Goal: Task Accomplishment & Management: Manage account settings

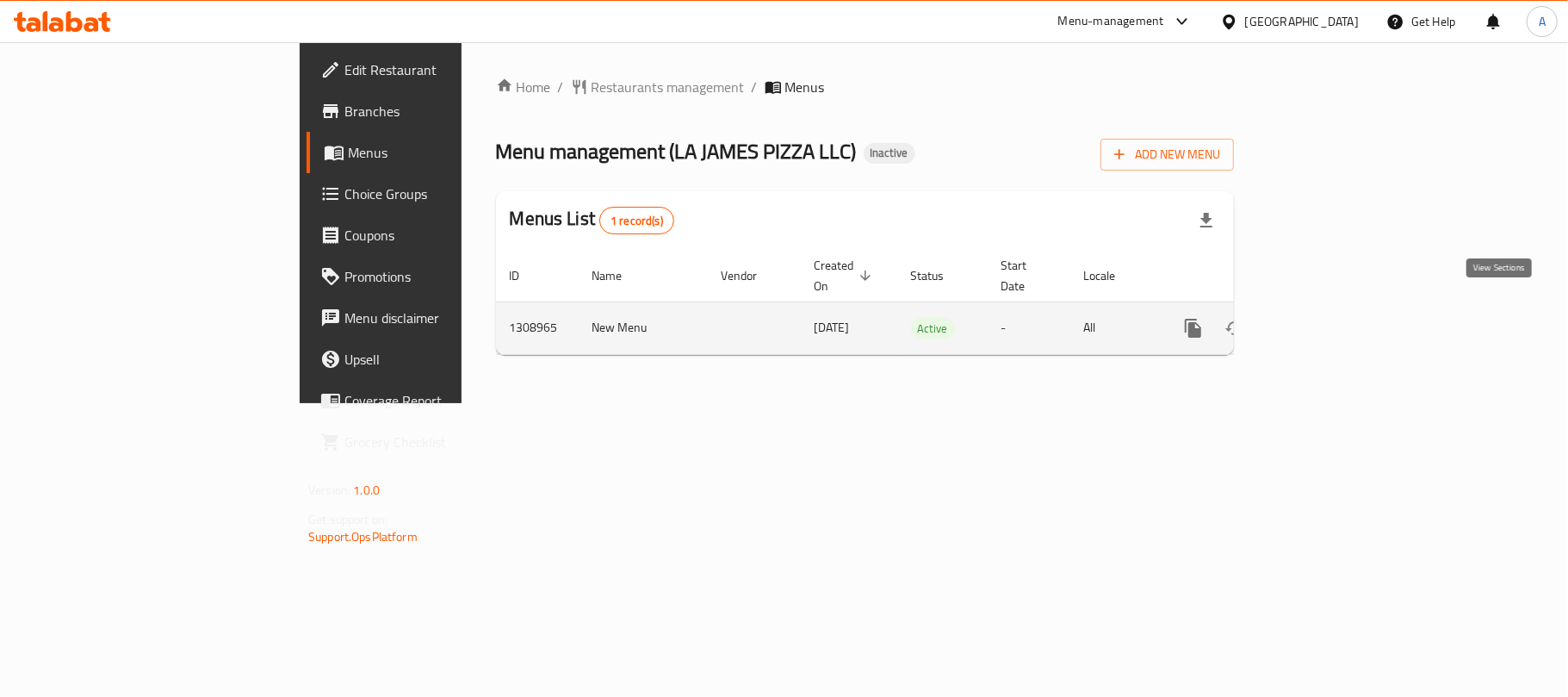
click at [1328, 318] on icon "enhanced table" at bounding box center [1318, 328] width 21 height 21
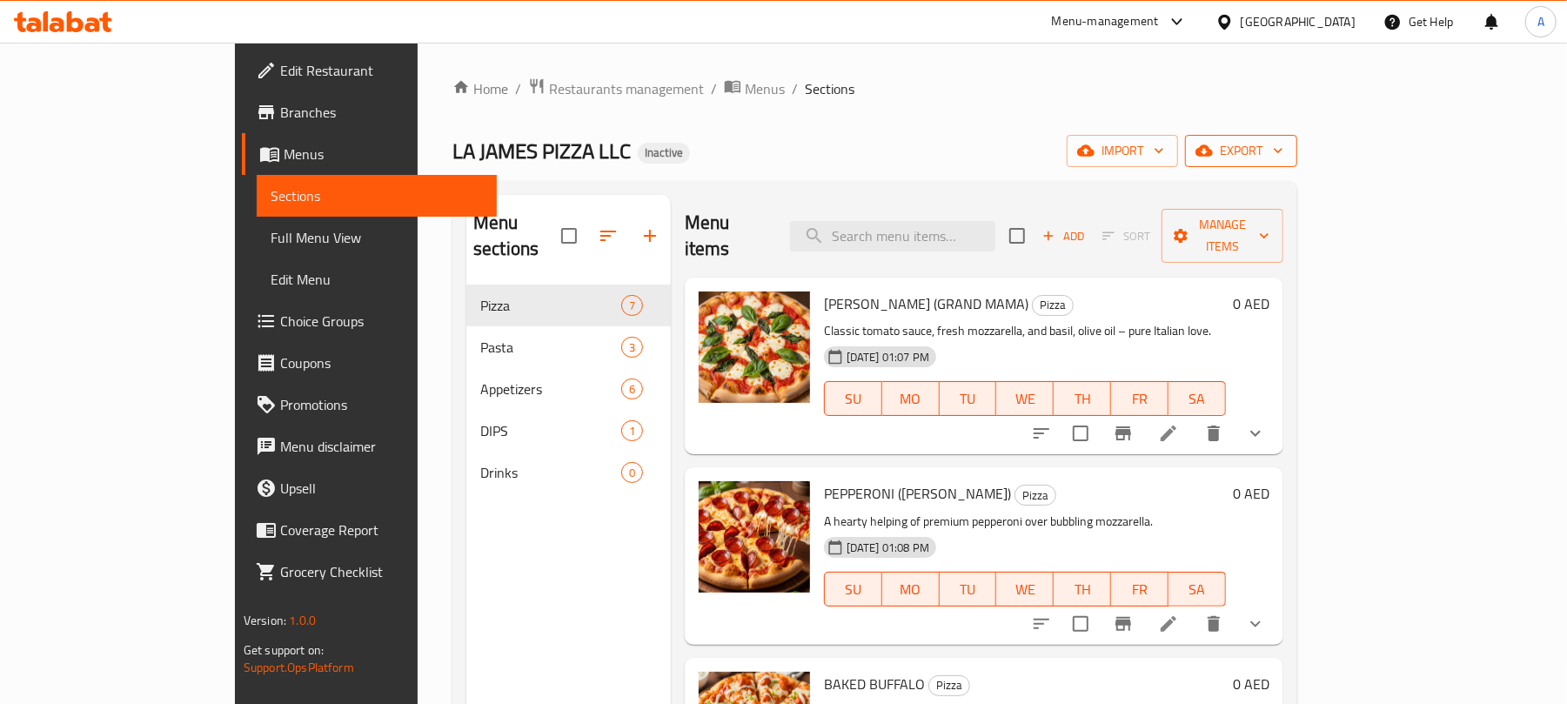
click at [1283, 148] on span "export" at bounding box center [1241, 151] width 84 height 22
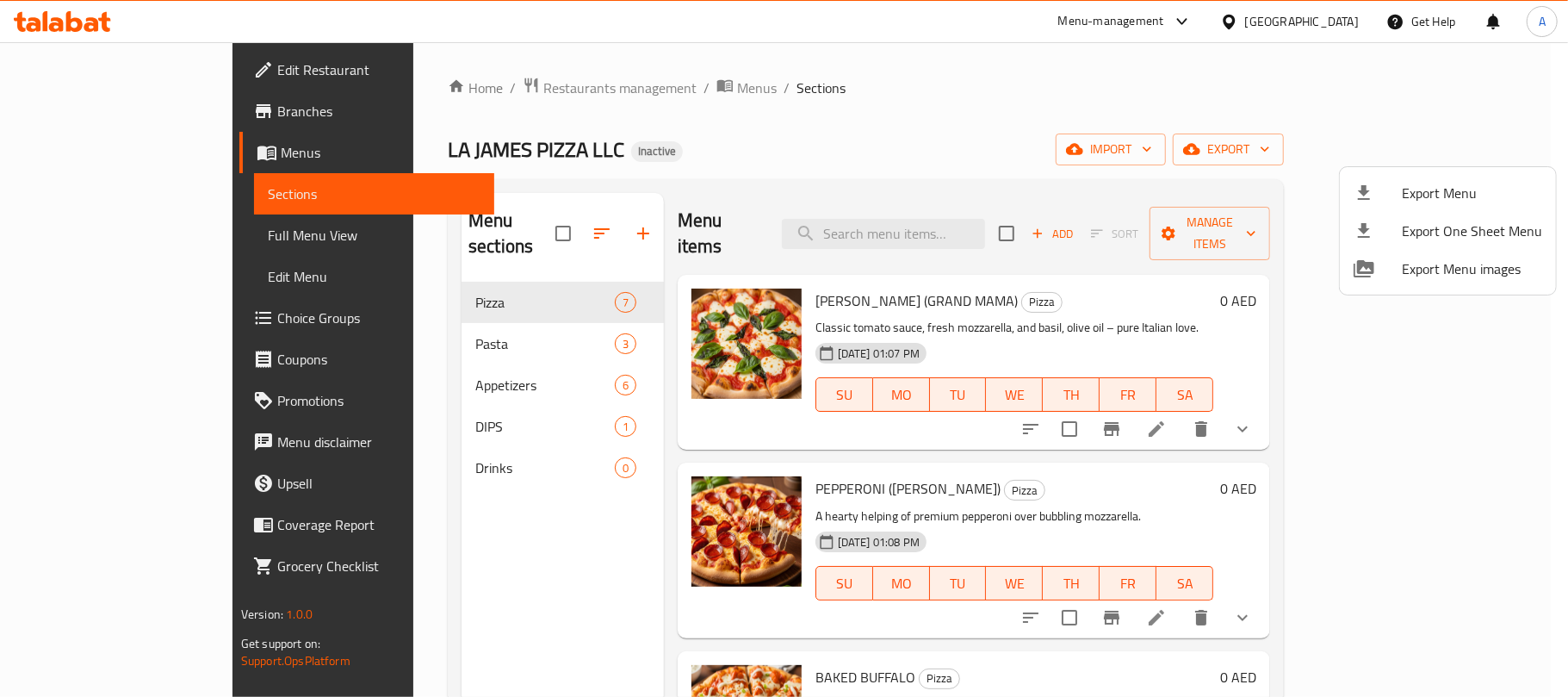
click at [984, 194] on div at bounding box center [784, 348] width 1568 height 697
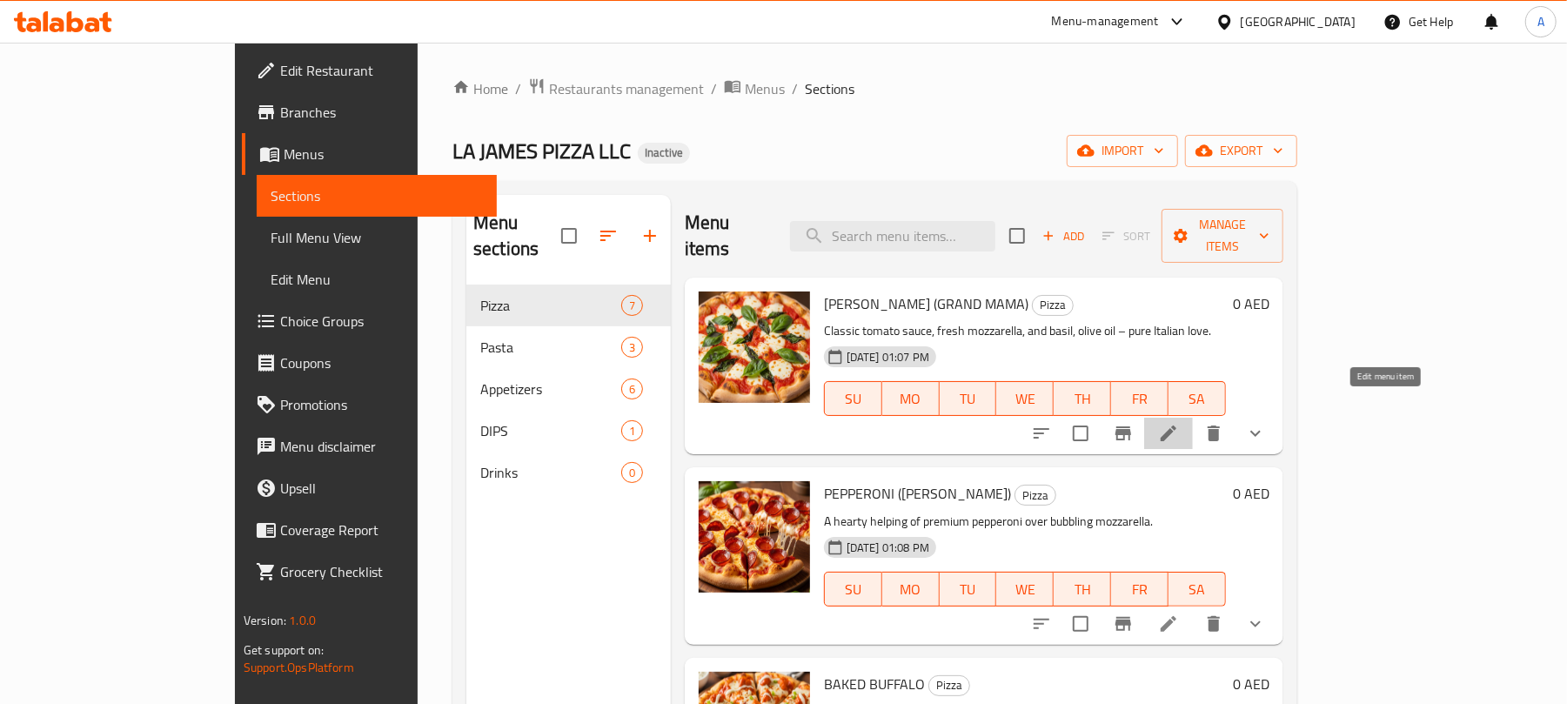
click at [1179, 423] on icon at bounding box center [1168, 433] width 21 height 21
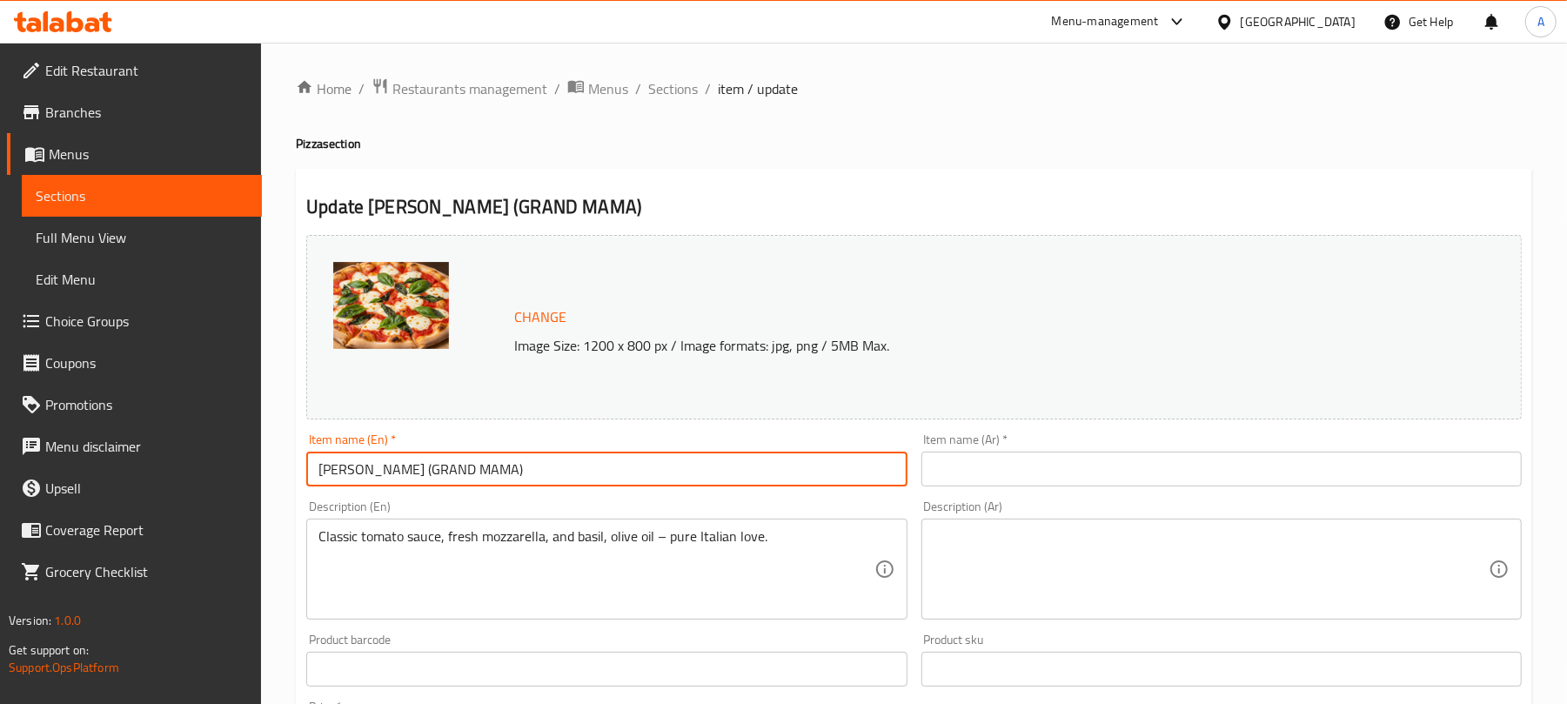
click at [623, 464] on input "[PERSON_NAME] (GRAND MAMA)" at bounding box center [606, 469] width 600 height 35
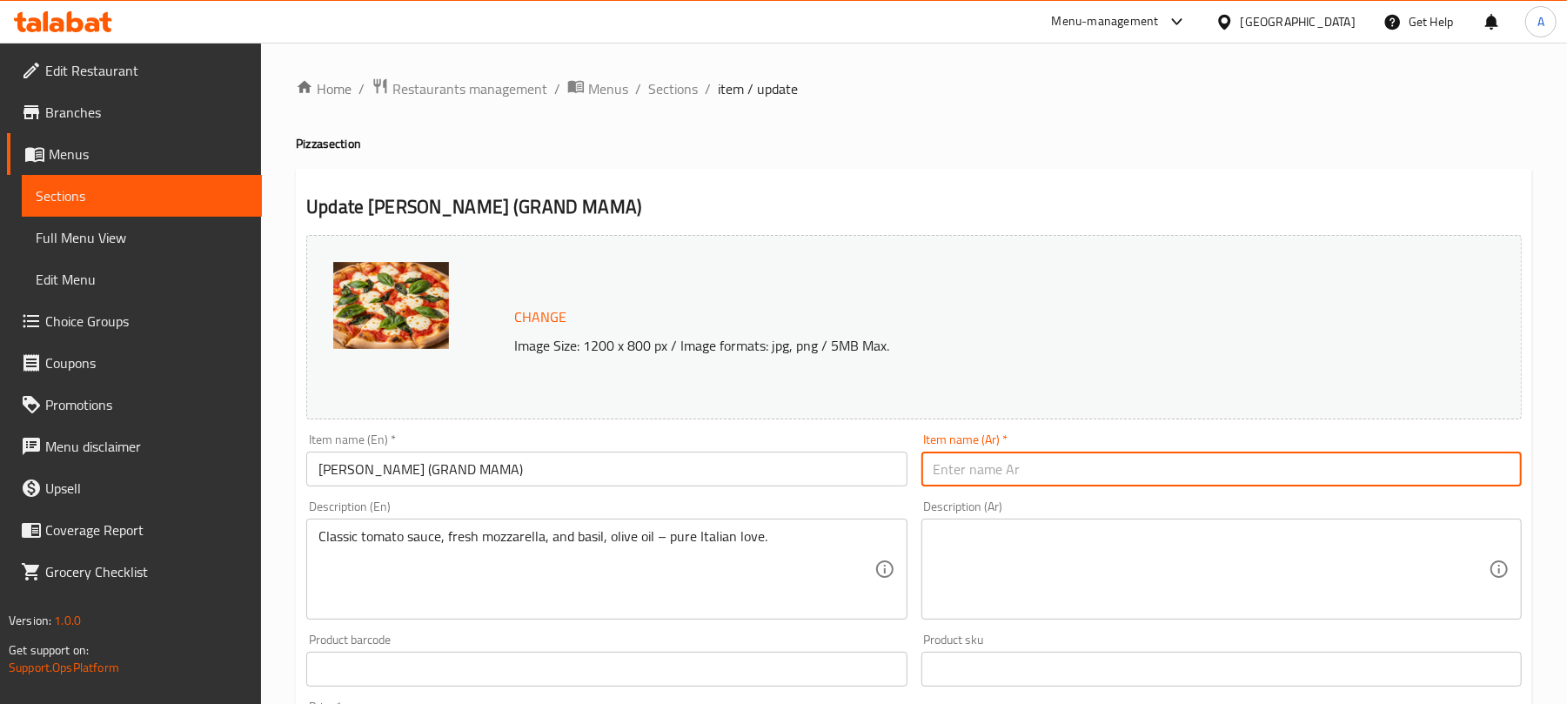
drag, startPoint x: 1084, startPoint y: 470, endPoint x: 1049, endPoint y: 473, distance: 35.0
click at [1084, 470] on input "text" at bounding box center [1221, 469] width 600 height 35
paste input "مارغريتا ([PERSON_NAME])"
type input "مارغريتا ([PERSON_NAME])"
click at [669, 526] on div "Classic tomato sauce, fresh mozzarella, and basil, olive oil – pure Italian lov…" at bounding box center [606, 569] width 600 height 101
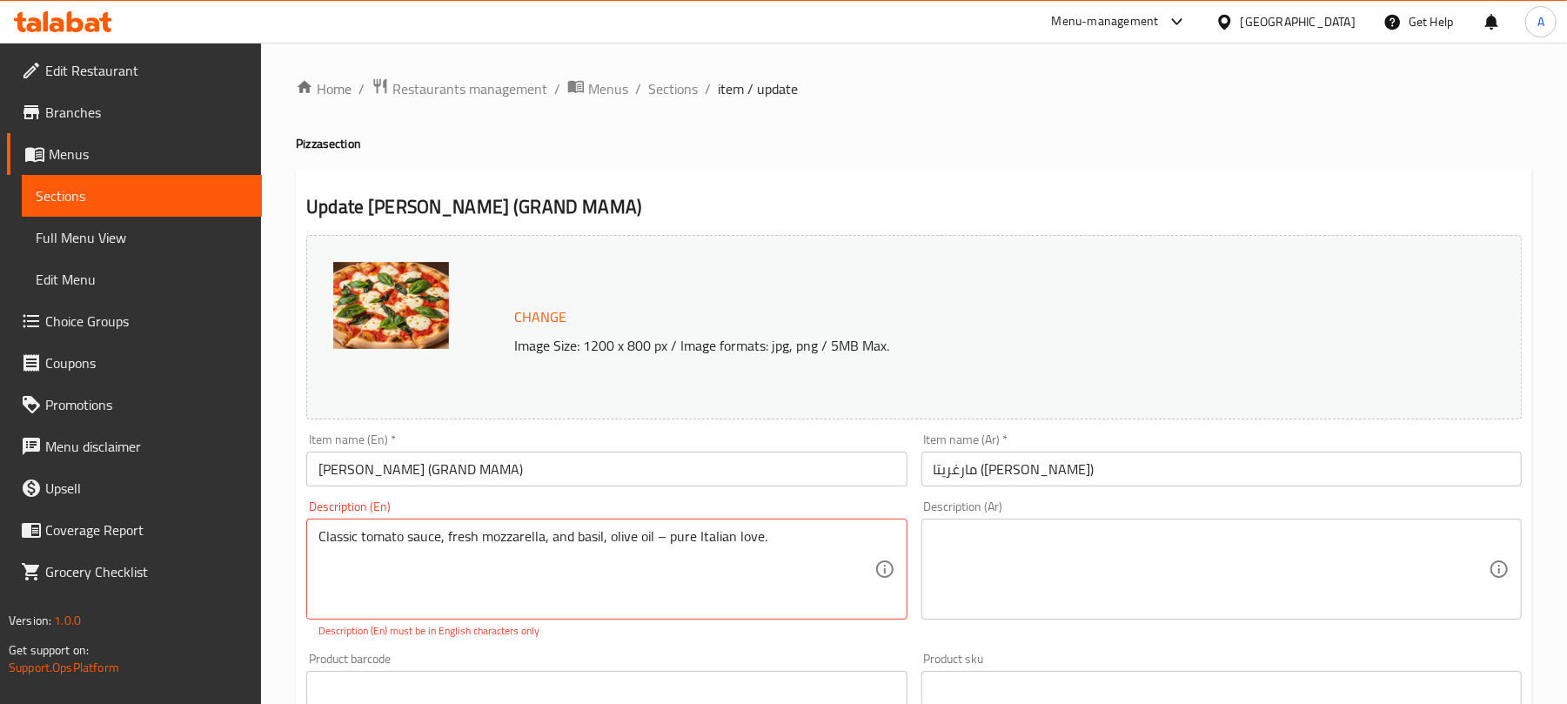
click at [669, 526] on div "Classic tomato sauce, fresh mozzarella, and basil, olive oil – pure Italian lov…" at bounding box center [606, 569] width 600 height 101
click at [673, 545] on textarea "Classic tomato sauce, fresh mozzarella, and basil, olive oil – pure Italian lov…" at bounding box center [595, 569] width 555 height 83
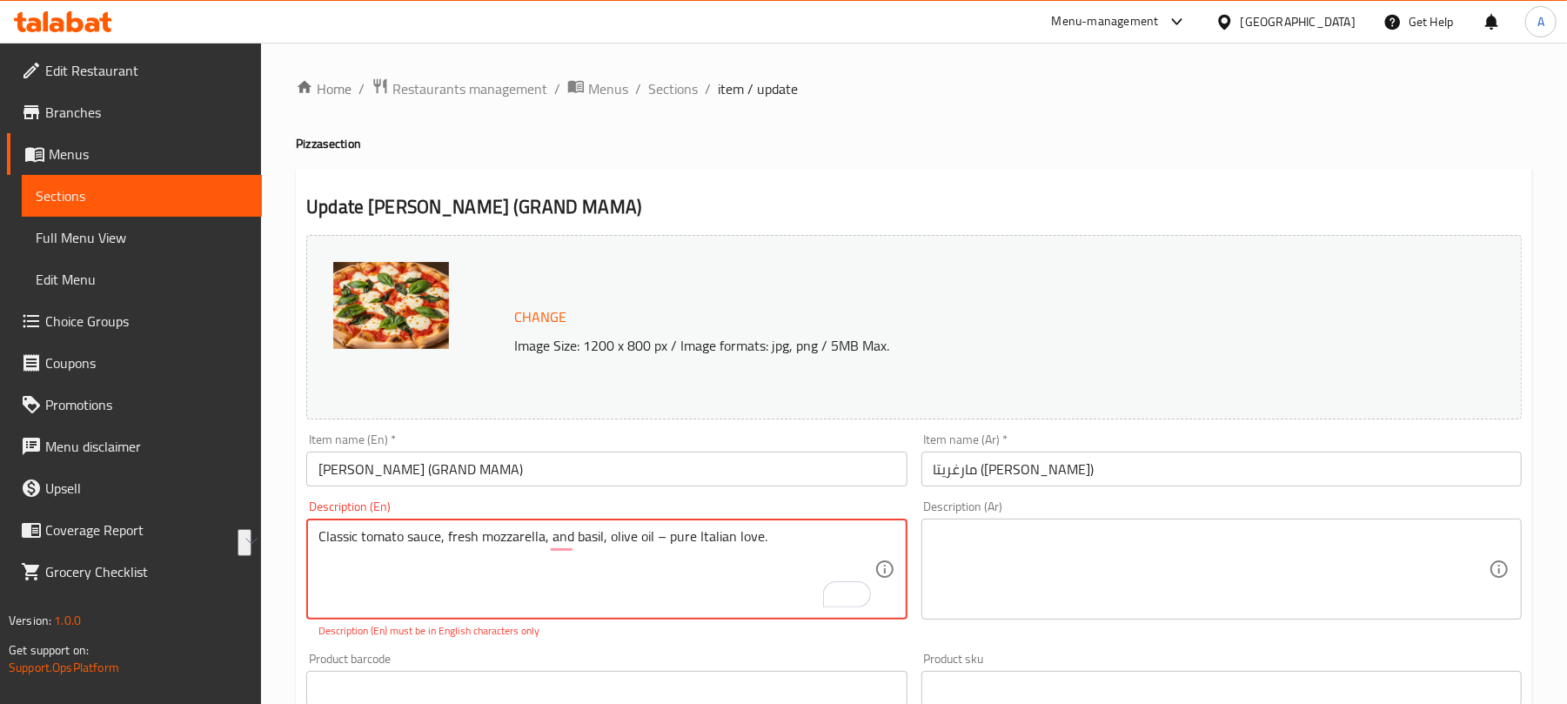
click at [1090, 544] on textarea at bounding box center [1210, 569] width 555 height 83
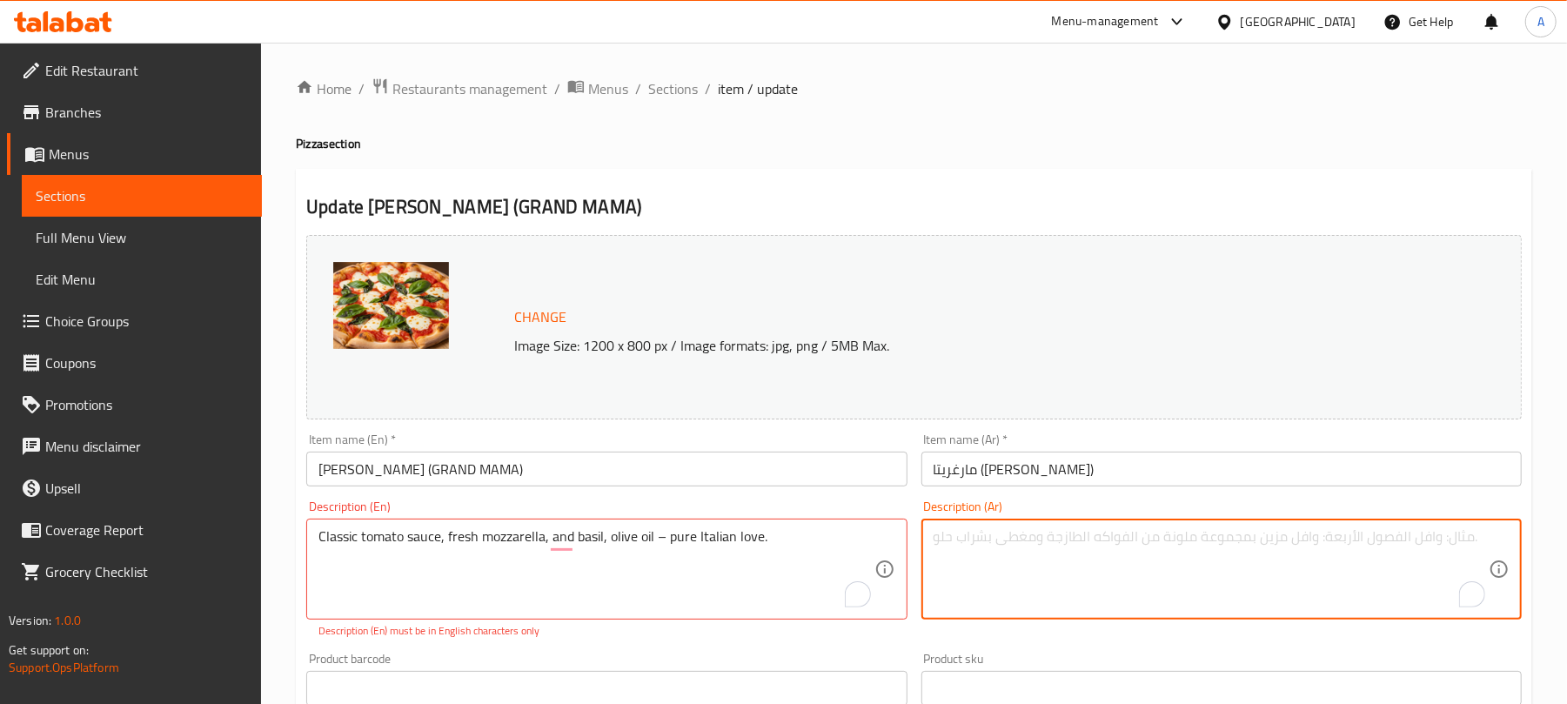
paste textarea "صلصة الطماطم الكلاسيكية، وجبن الموزاريلا الطازج، والريحان، وزيت الزيتون – حب إي…"
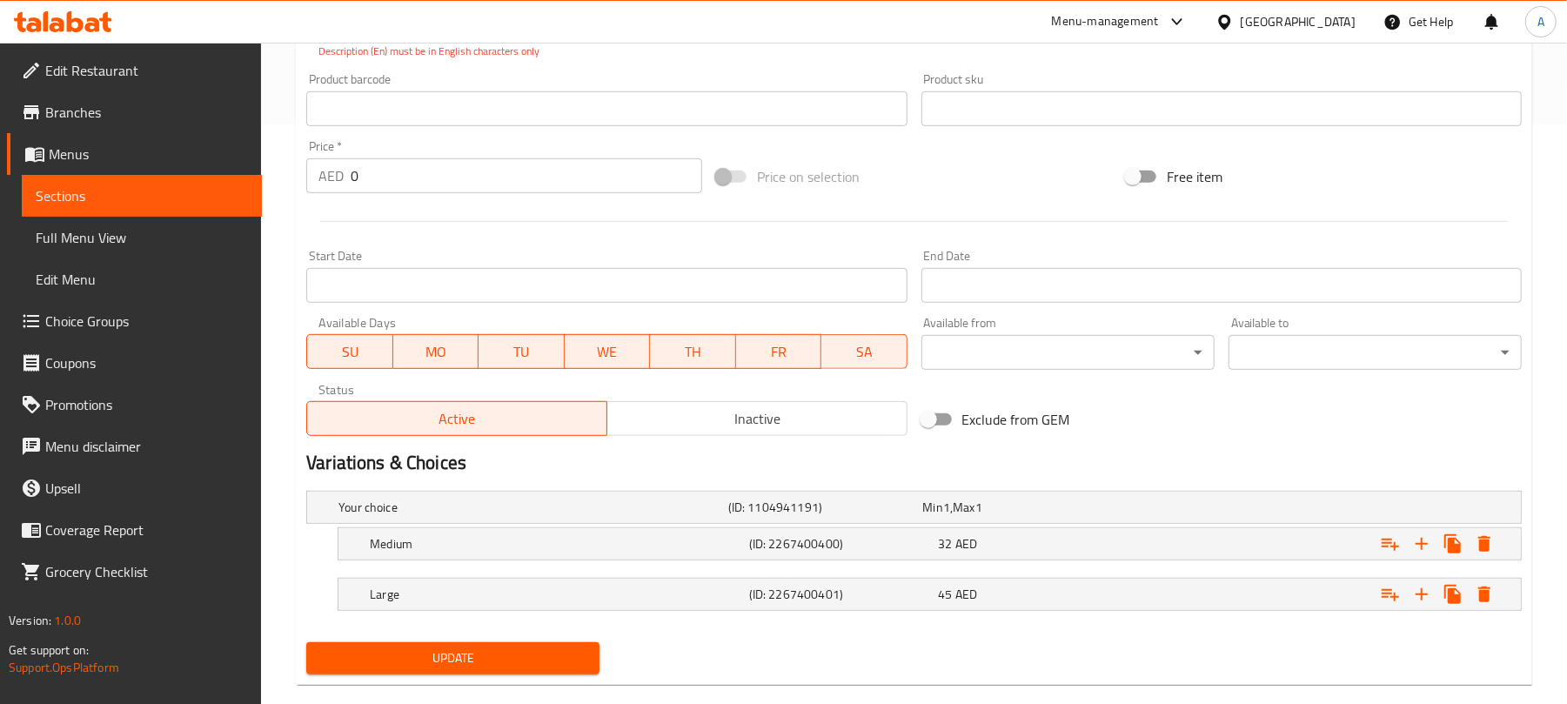
type textarea "صلصة الطماطم الكلاسيكية، وجبن الموزاريلا الطازج، والريحان، وزيت الزيتون – حب إي…"
click at [405, 672] on button "Update" at bounding box center [452, 658] width 293 height 32
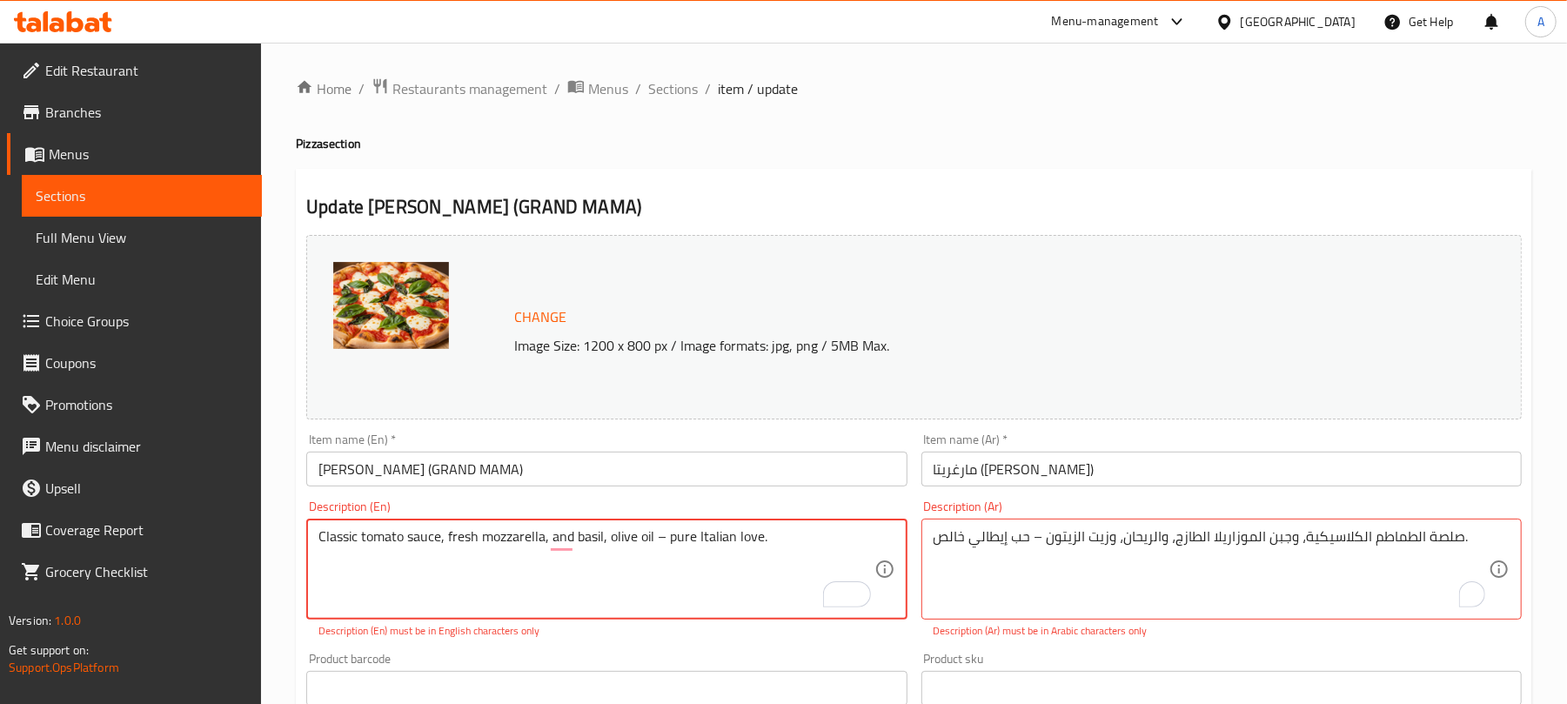
click at [739, 545] on textarea "Classic tomato sauce, fresh mozzarella, and basil, olive oil – pure Italian lov…" at bounding box center [595, 569] width 555 height 83
click at [693, 94] on span "Sections" at bounding box center [673, 88] width 50 height 21
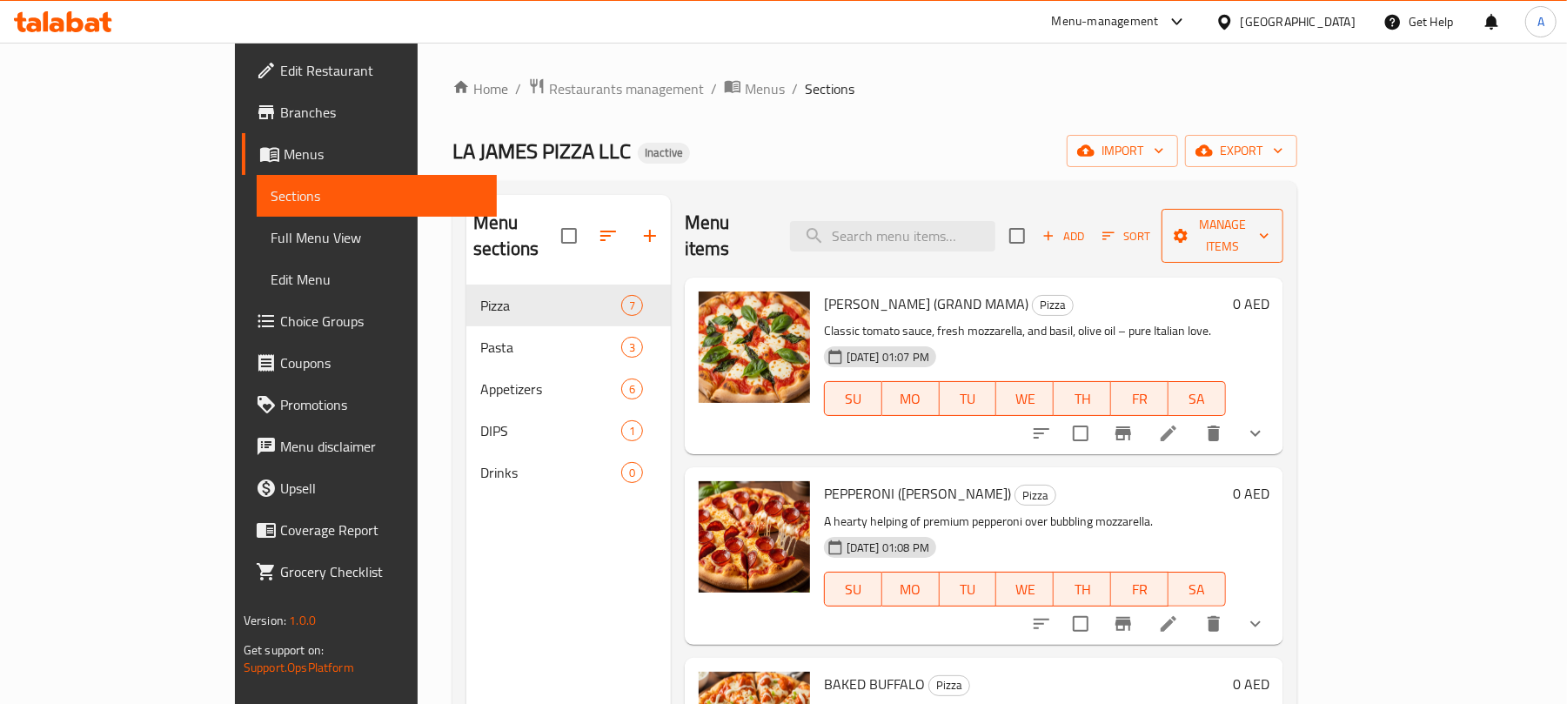
click at [1269, 221] on span "Manage items" at bounding box center [1222, 235] width 94 height 43
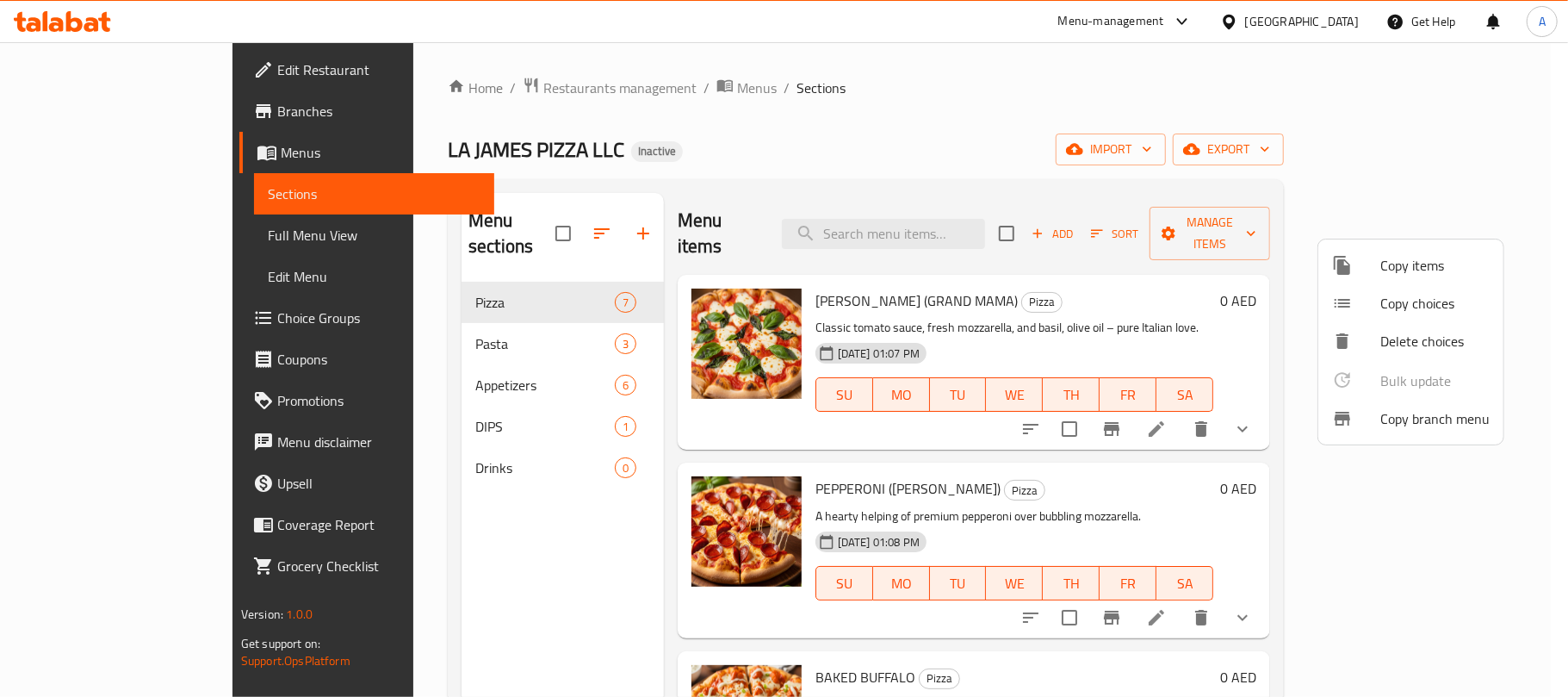
click at [1444, 146] on div at bounding box center [784, 348] width 1568 height 697
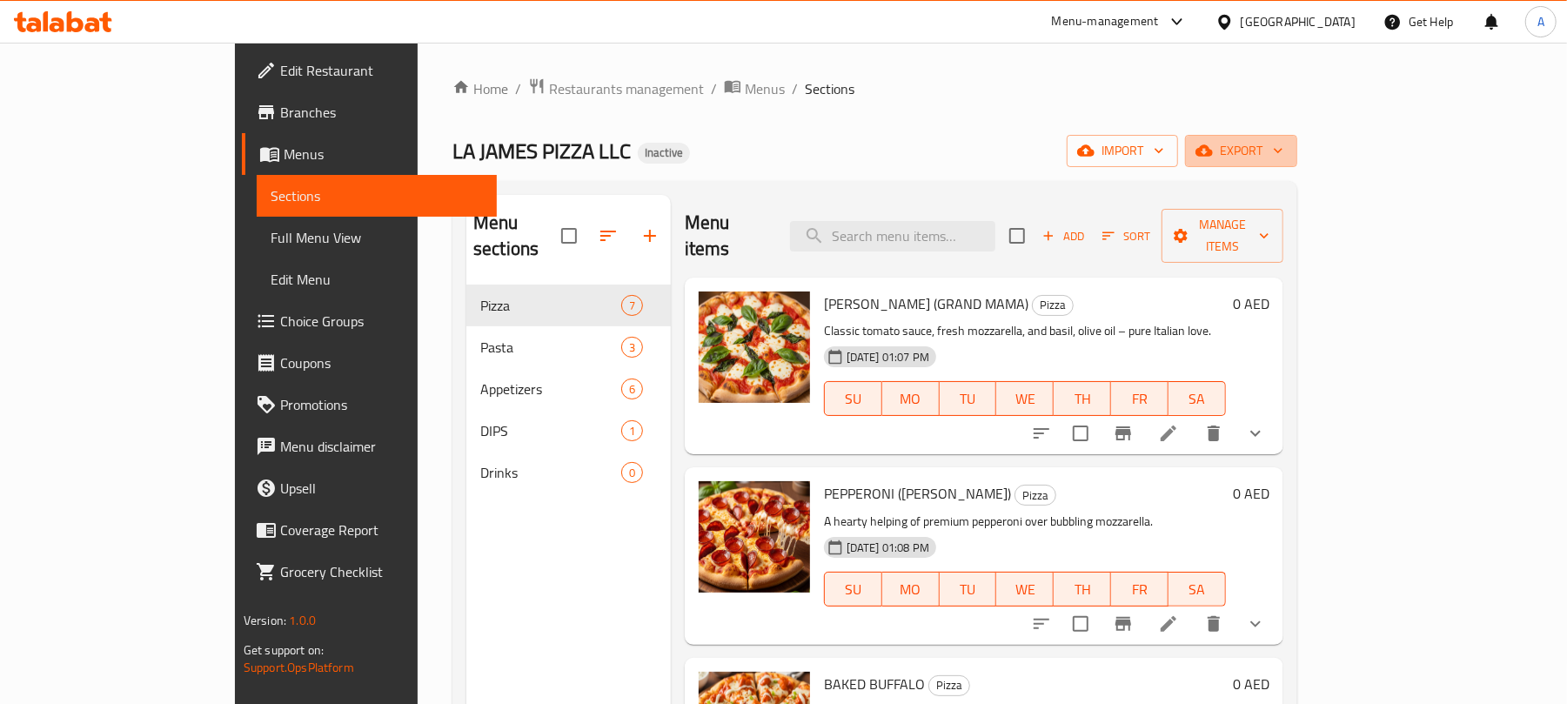
click at [1283, 147] on span "export" at bounding box center [1241, 151] width 84 height 22
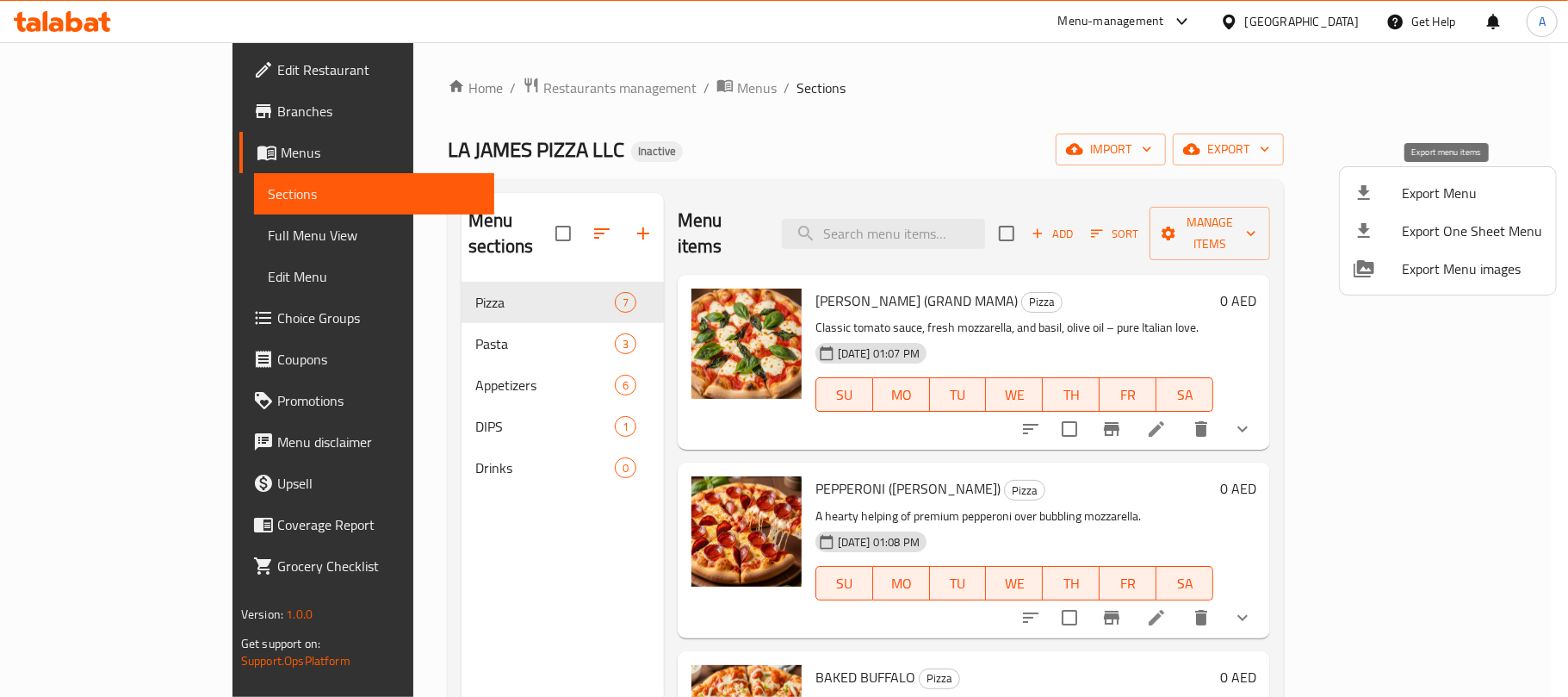
click at [1451, 182] on span "Export Menu" at bounding box center [1472, 192] width 141 height 21
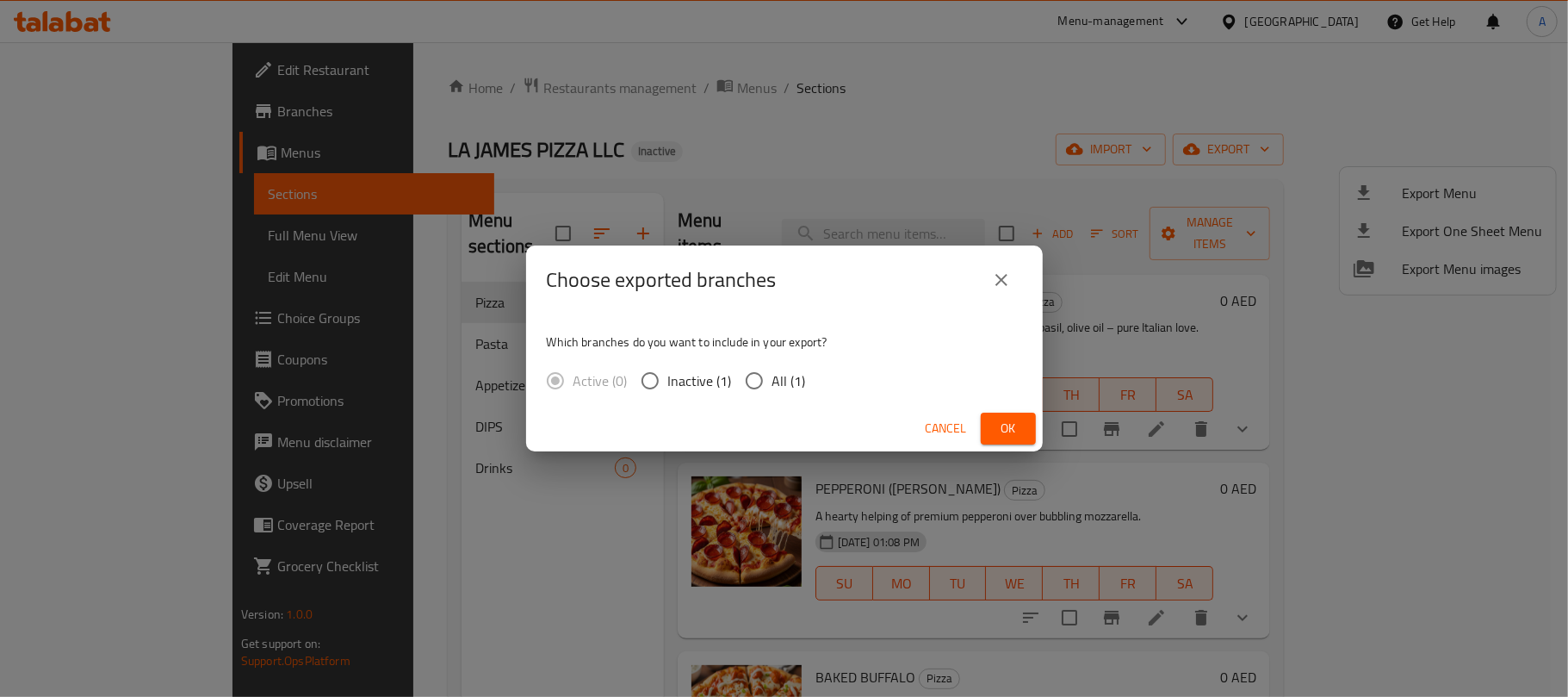
click at [785, 387] on span "All (1)" at bounding box center [789, 380] width 34 height 21
click at [772, 387] on input "All (1)" at bounding box center [754, 380] width 37 height 37
radio input "true"
click at [1048, 438] on div "Choose exported branches Which branches do you want to include in your export? …" at bounding box center [784, 348] width 1568 height 697
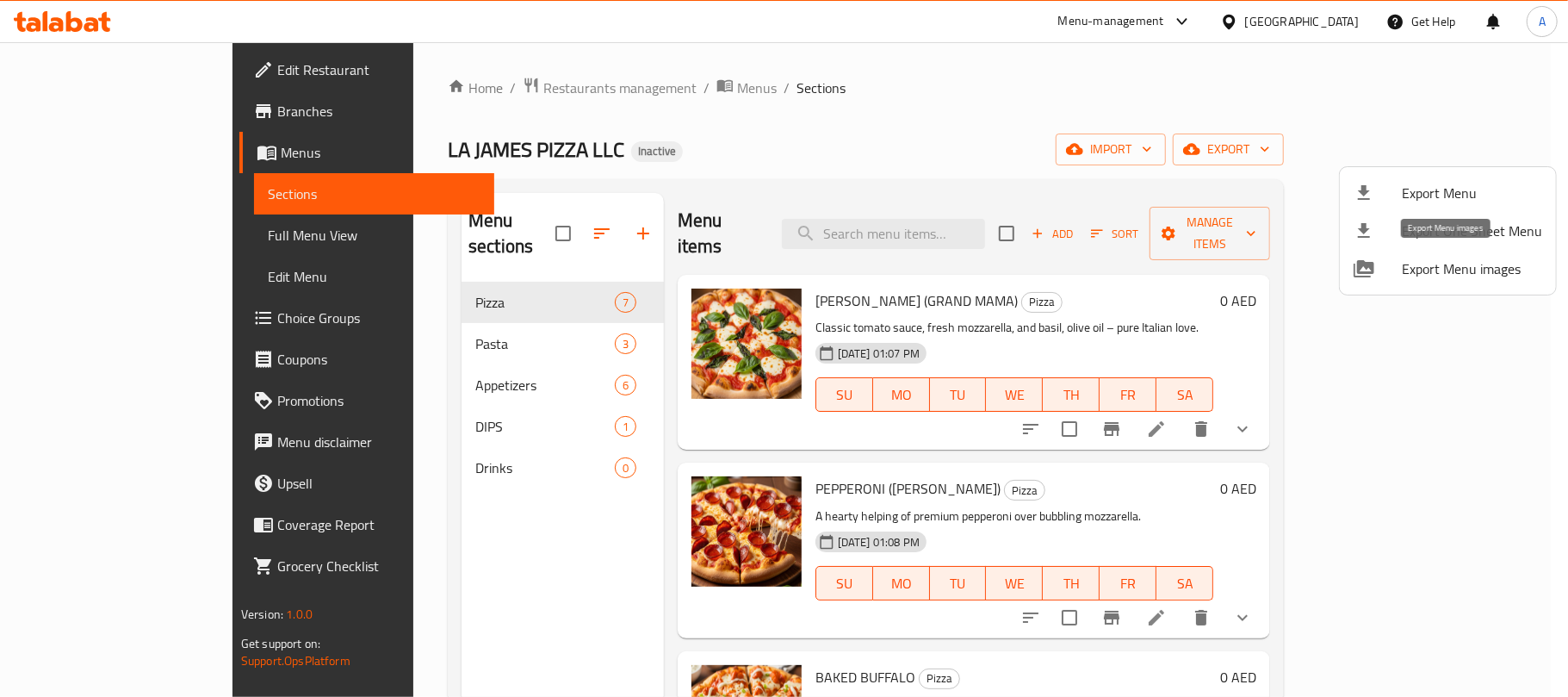
click at [1448, 270] on span "Export Menu images" at bounding box center [1472, 268] width 141 height 21
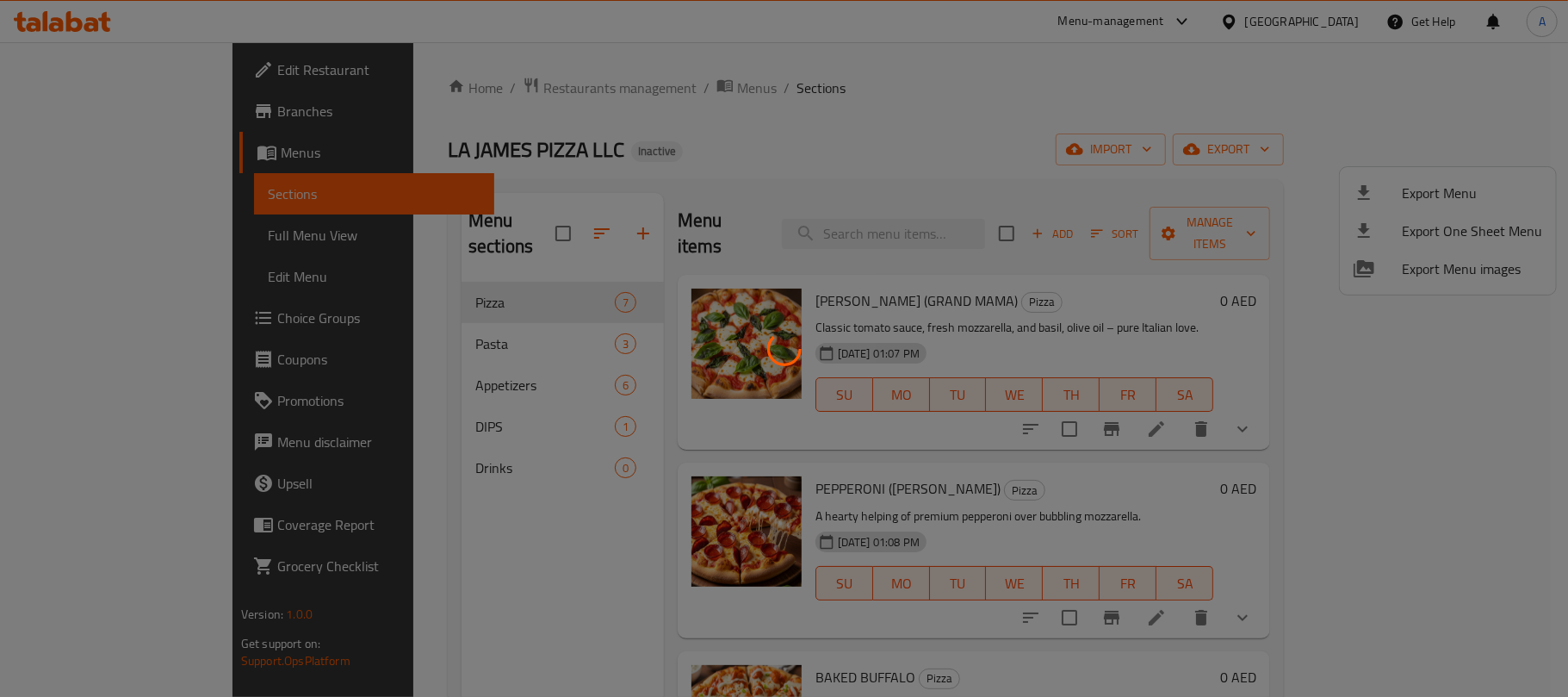
click at [1152, 181] on div at bounding box center [784, 348] width 1568 height 697
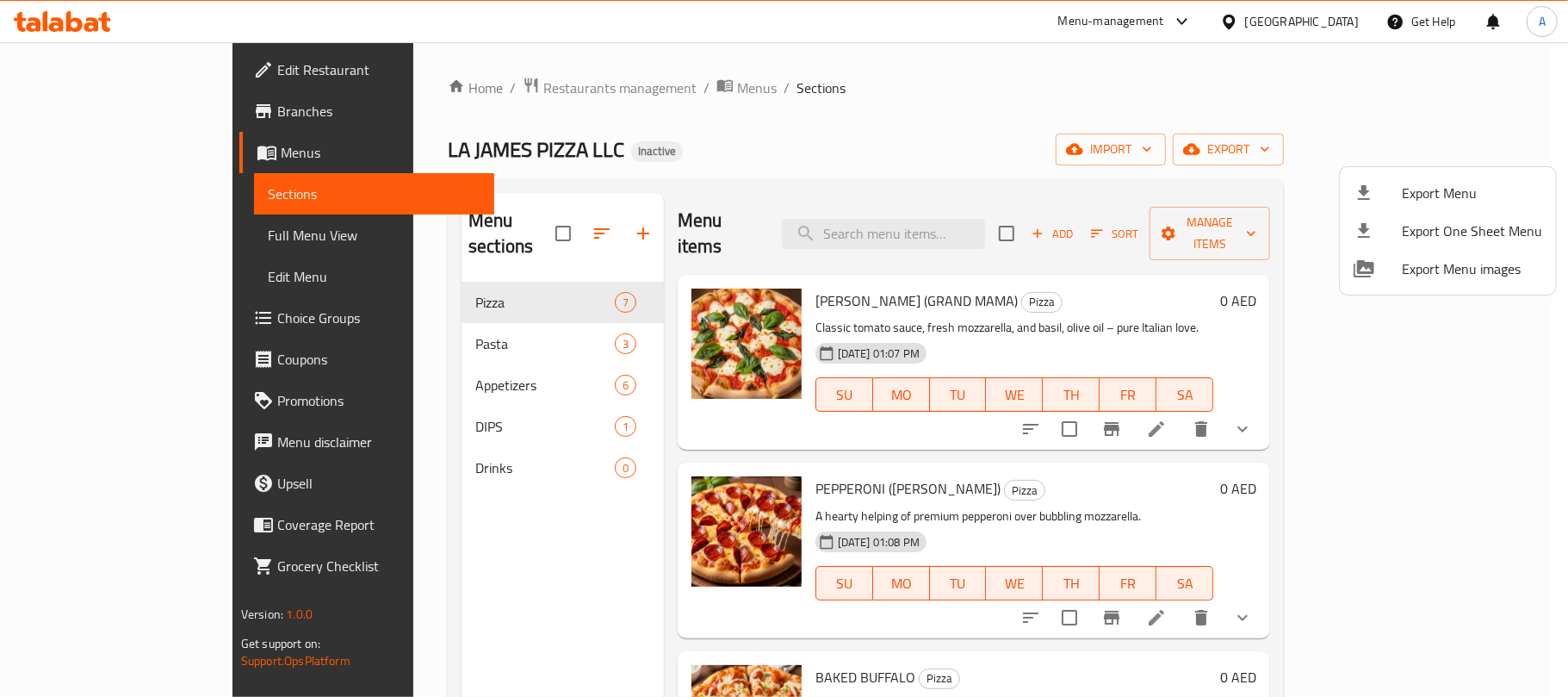
click at [907, 132] on div at bounding box center [784, 348] width 1568 height 697
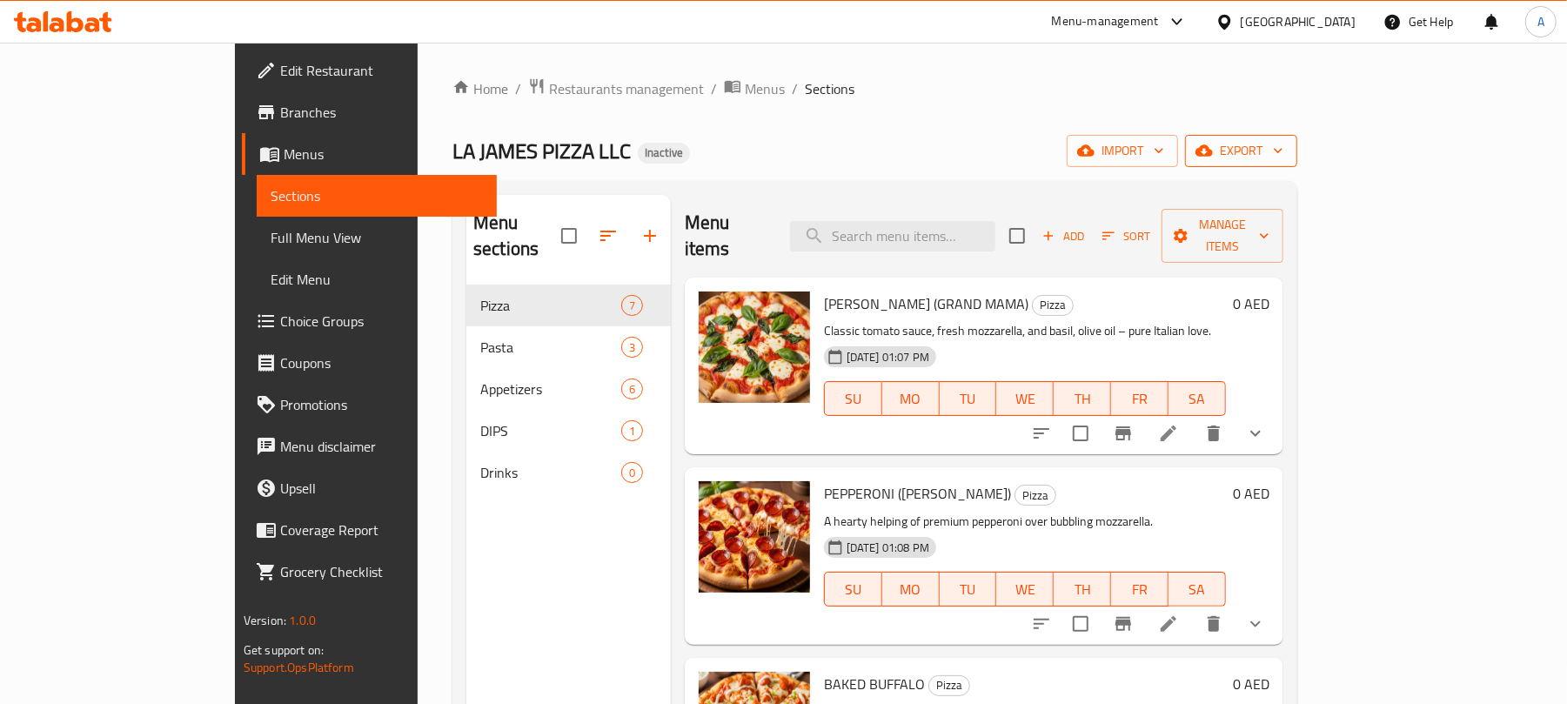
click at [1283, 148] on span "export" at bounding box center [1241, 151] width 84 height 22
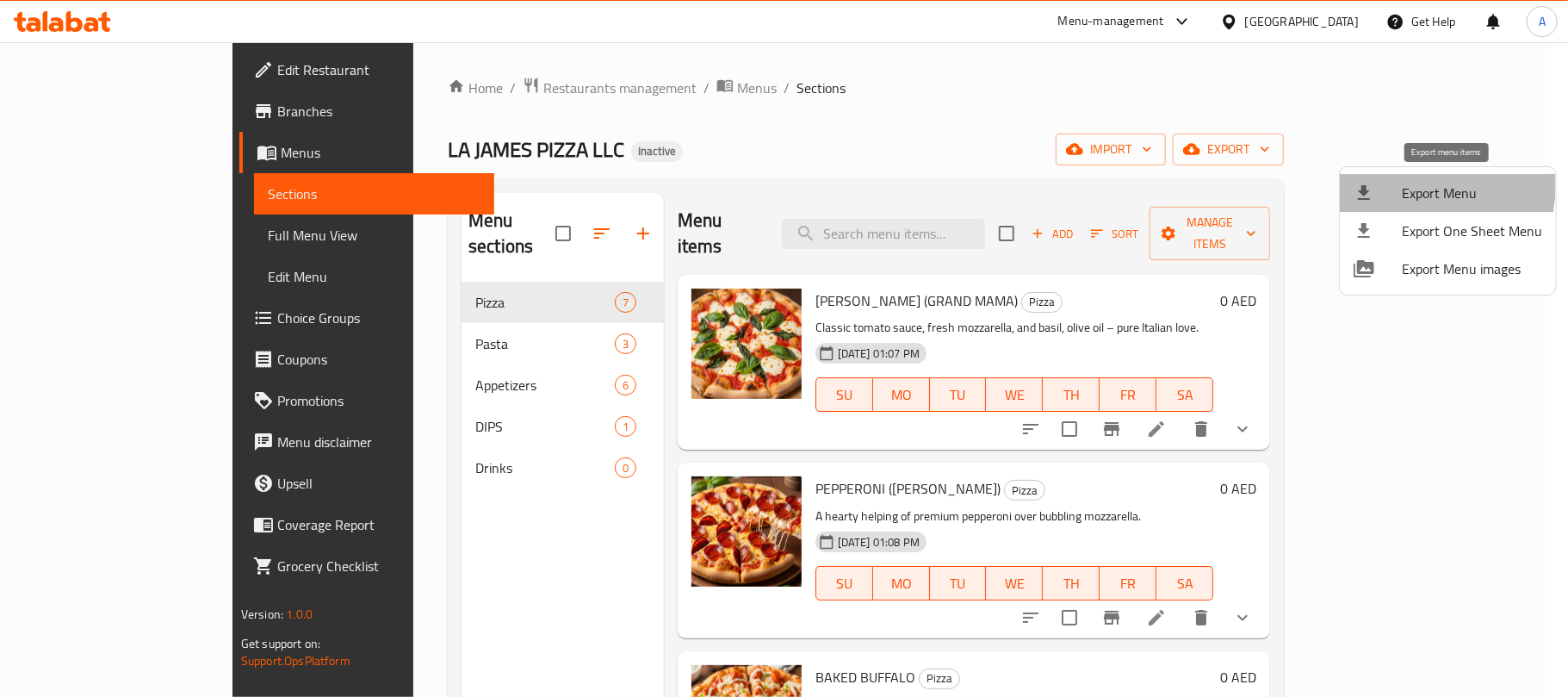
click at [1421, 186] on span "Export Menu" at bounding box center [1472, 192] width 141 height 21
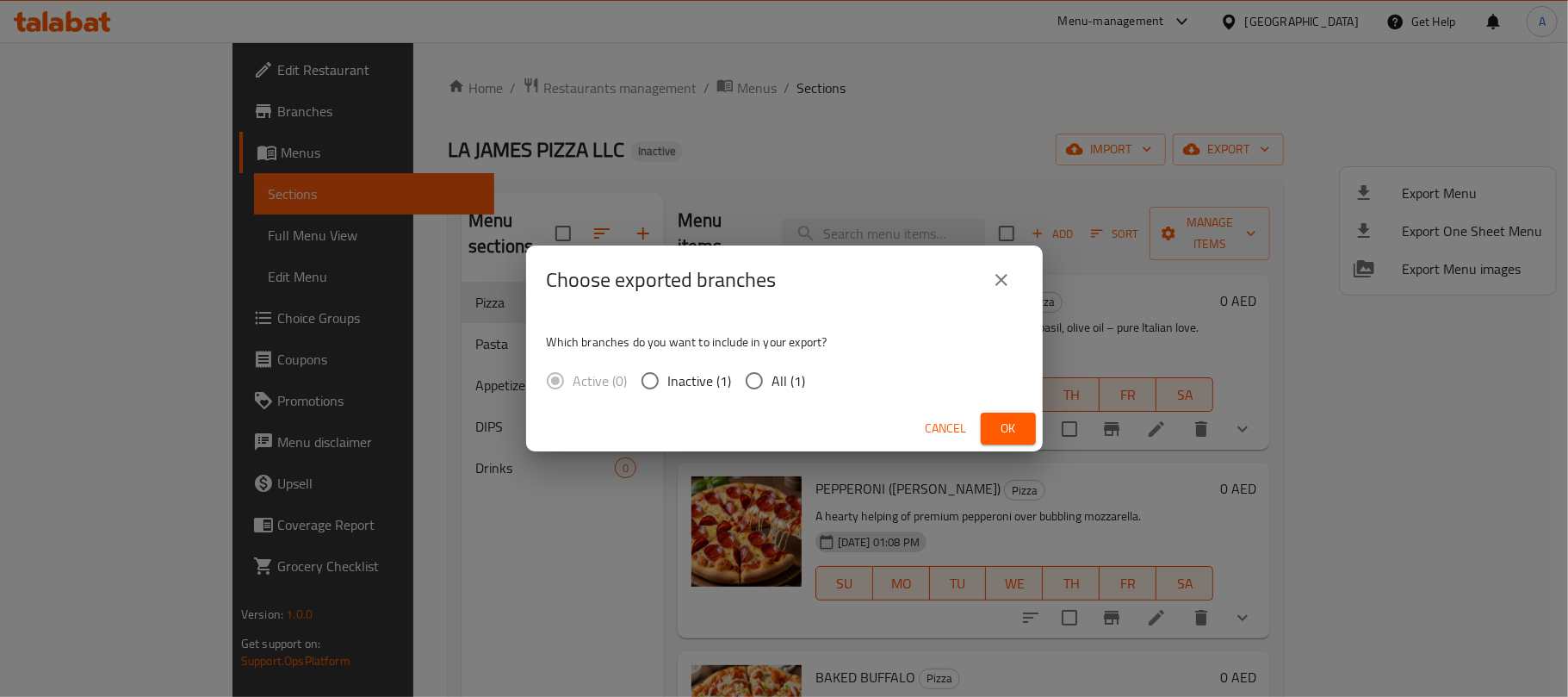
click at [745, 386] on input "All (1)" at bounding box center [754, 380] width 37 height 37
radio input "true"
click at [1011, 422] on span "Ok" at bounding box center [1009, 429] width 28 height 22
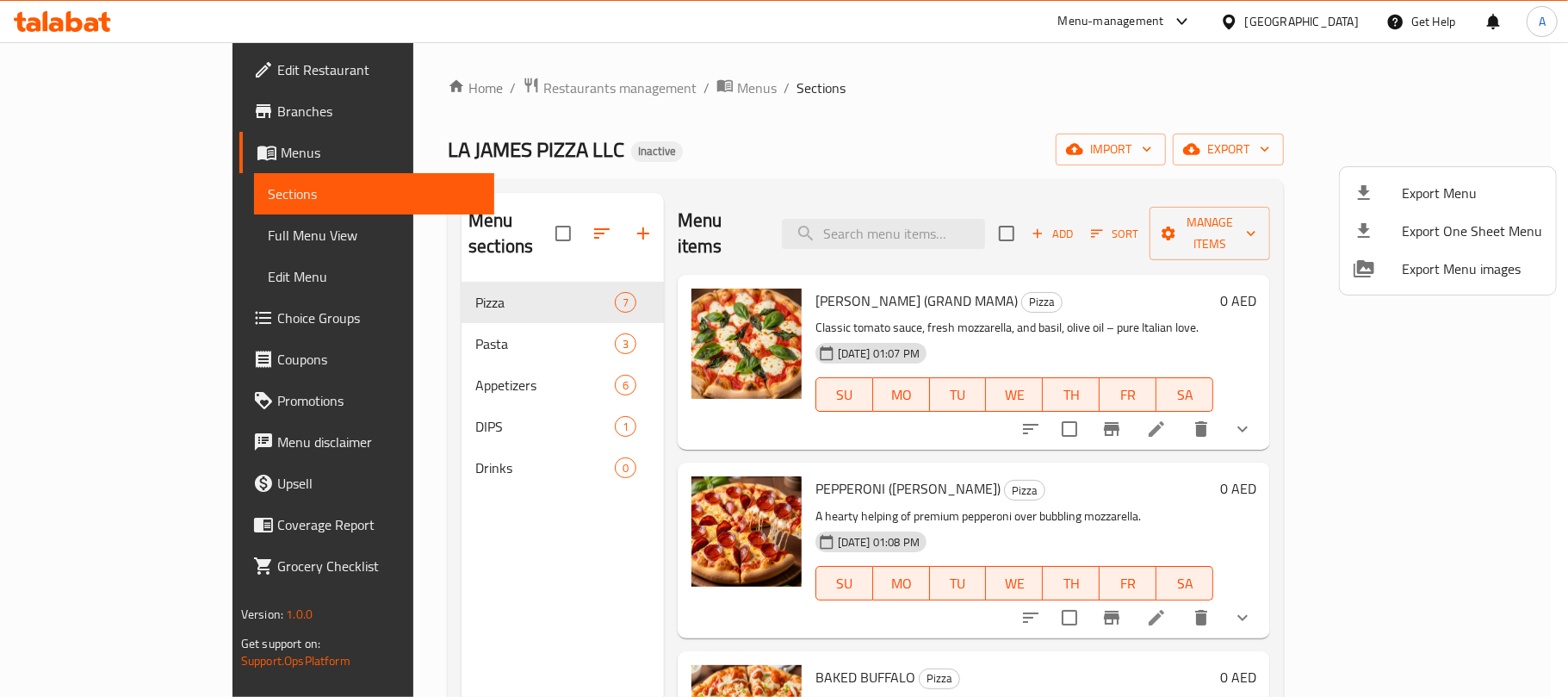
click at [573, 100] on div at bounding box center [784, 348] width 1568 height 697
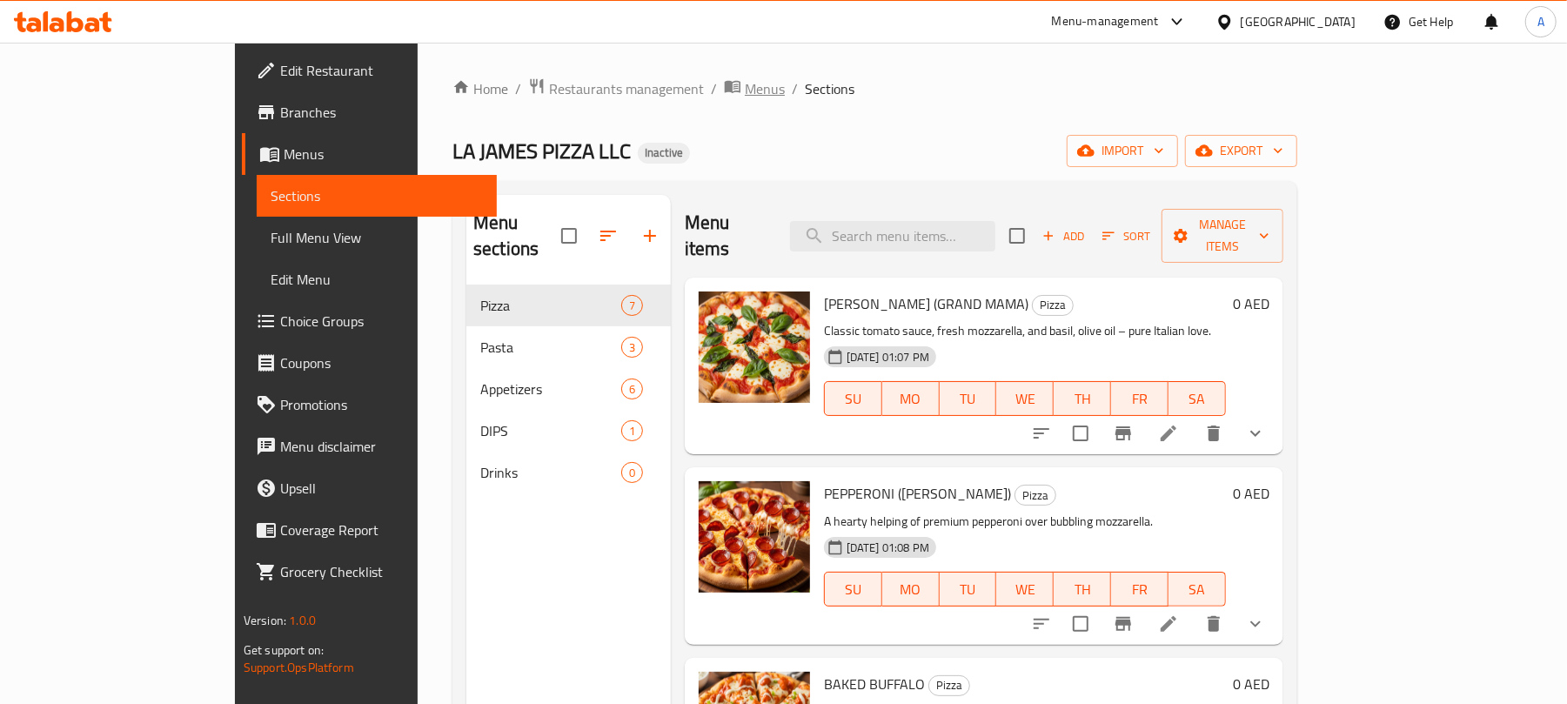
click at [745, 99] on span "Menus" at bounding box center [765, 88] width 40 height 21
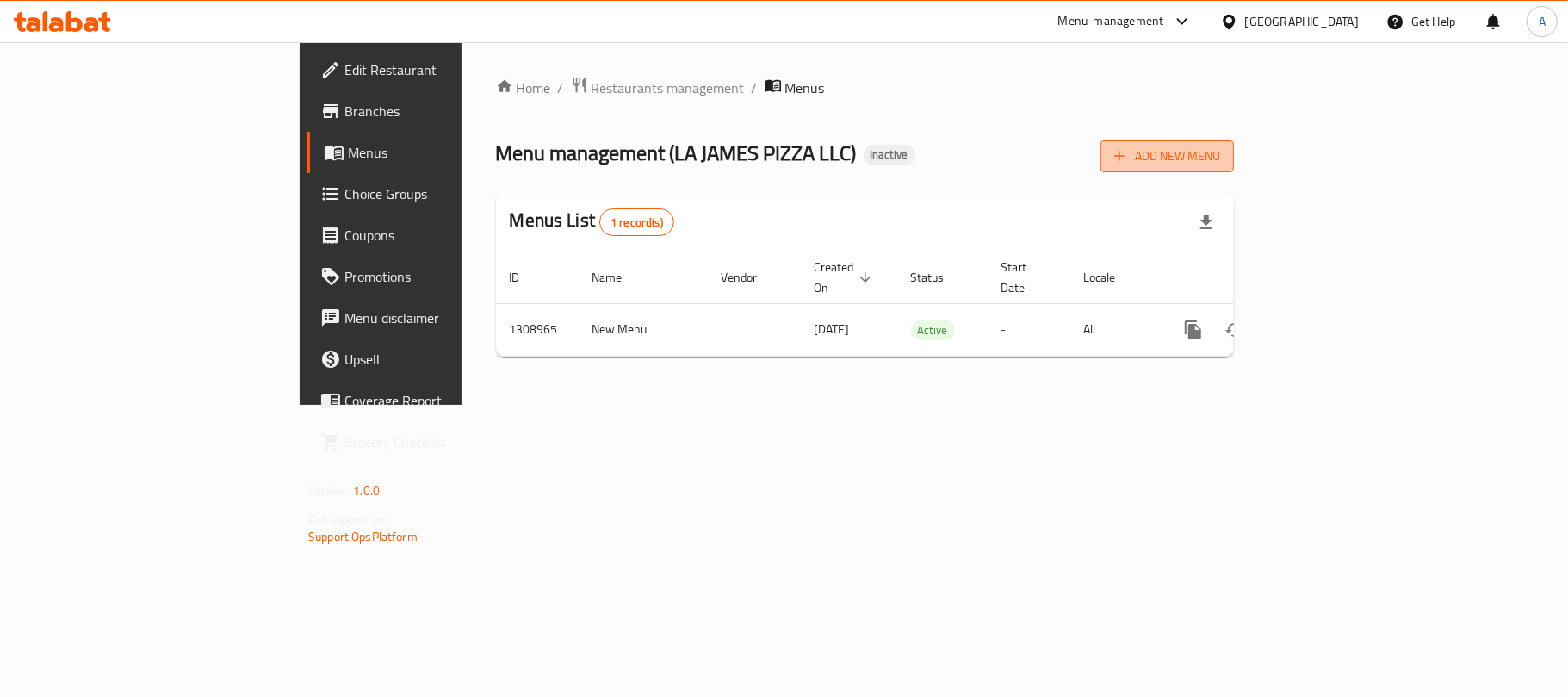
click at [1221, 167] on span "Add New Menu" at bounding box center [1167, 156] width 106 height 22
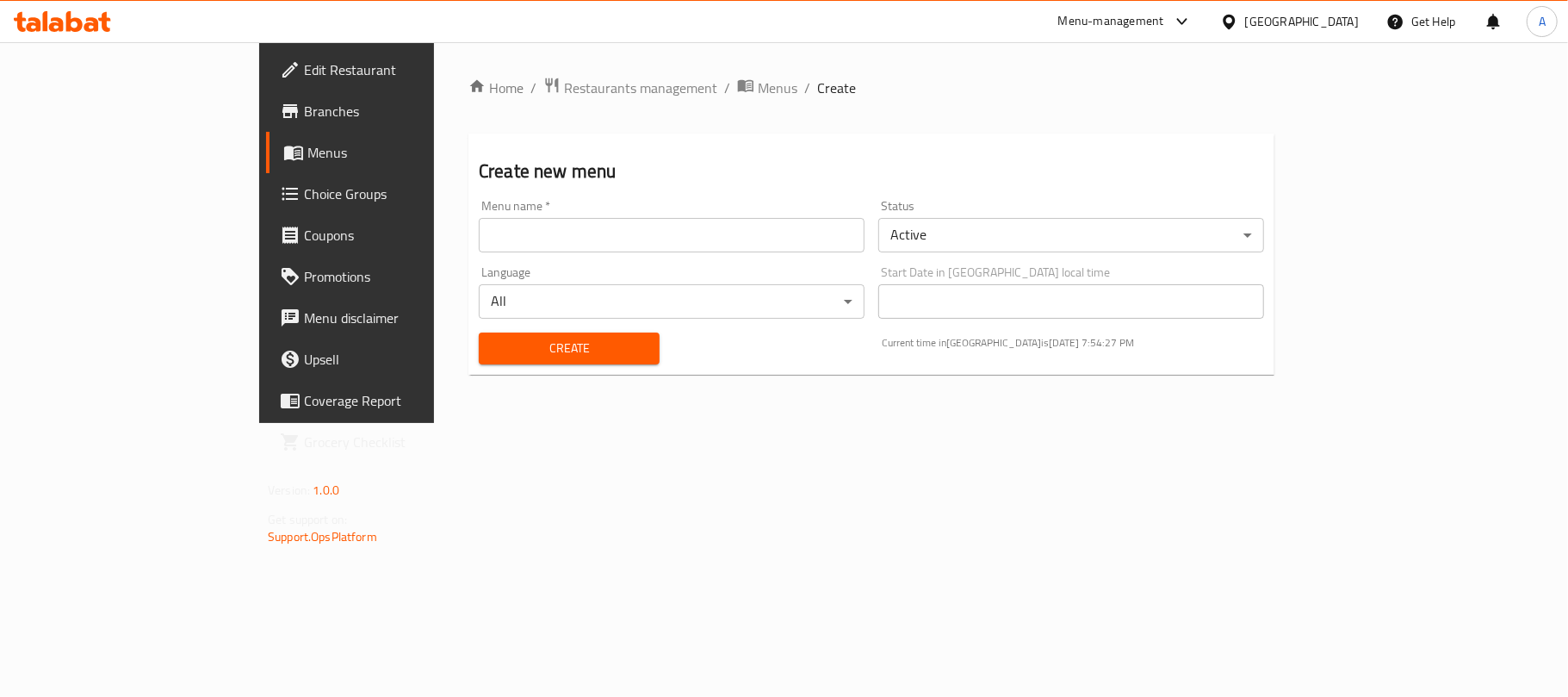
click at [514, 249] on input "text" at bounding box center [672, 235] width 386 height 35
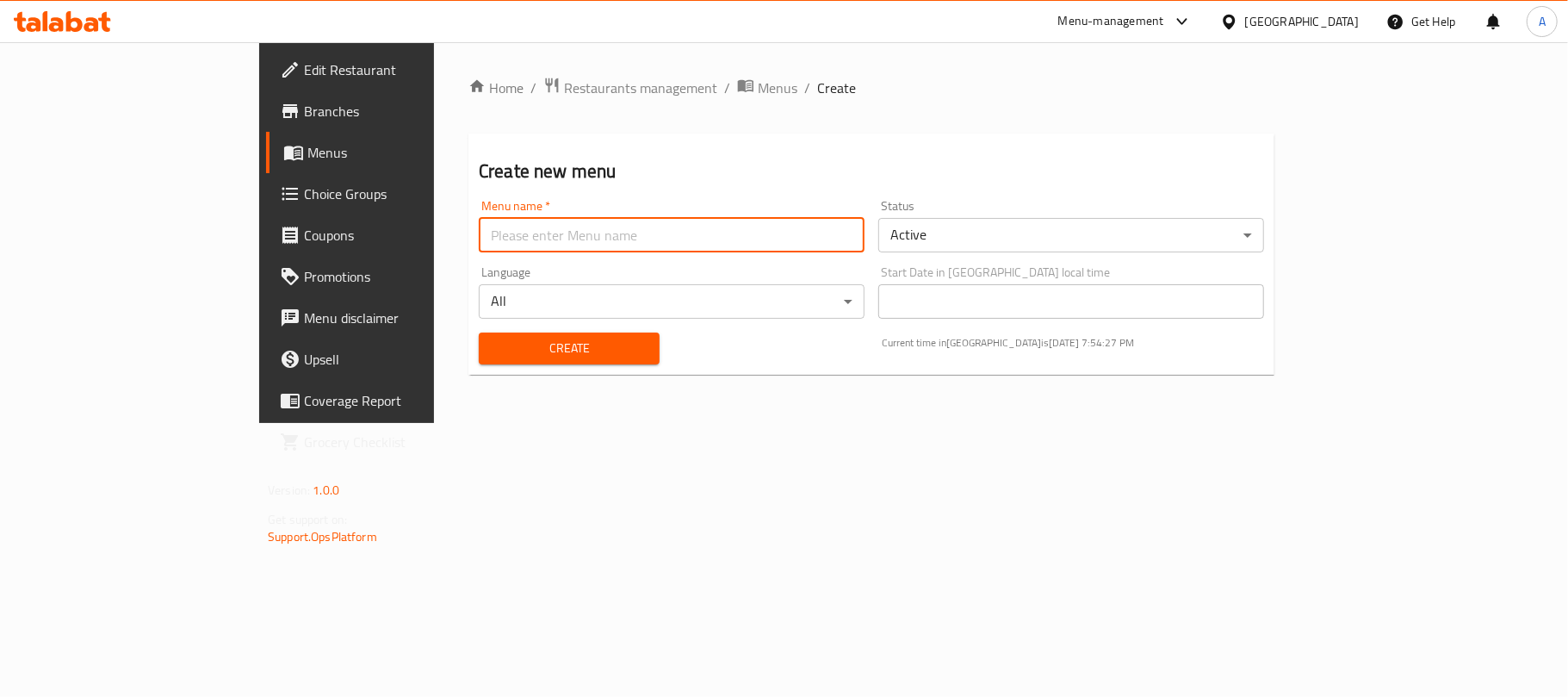
type input "Neww"
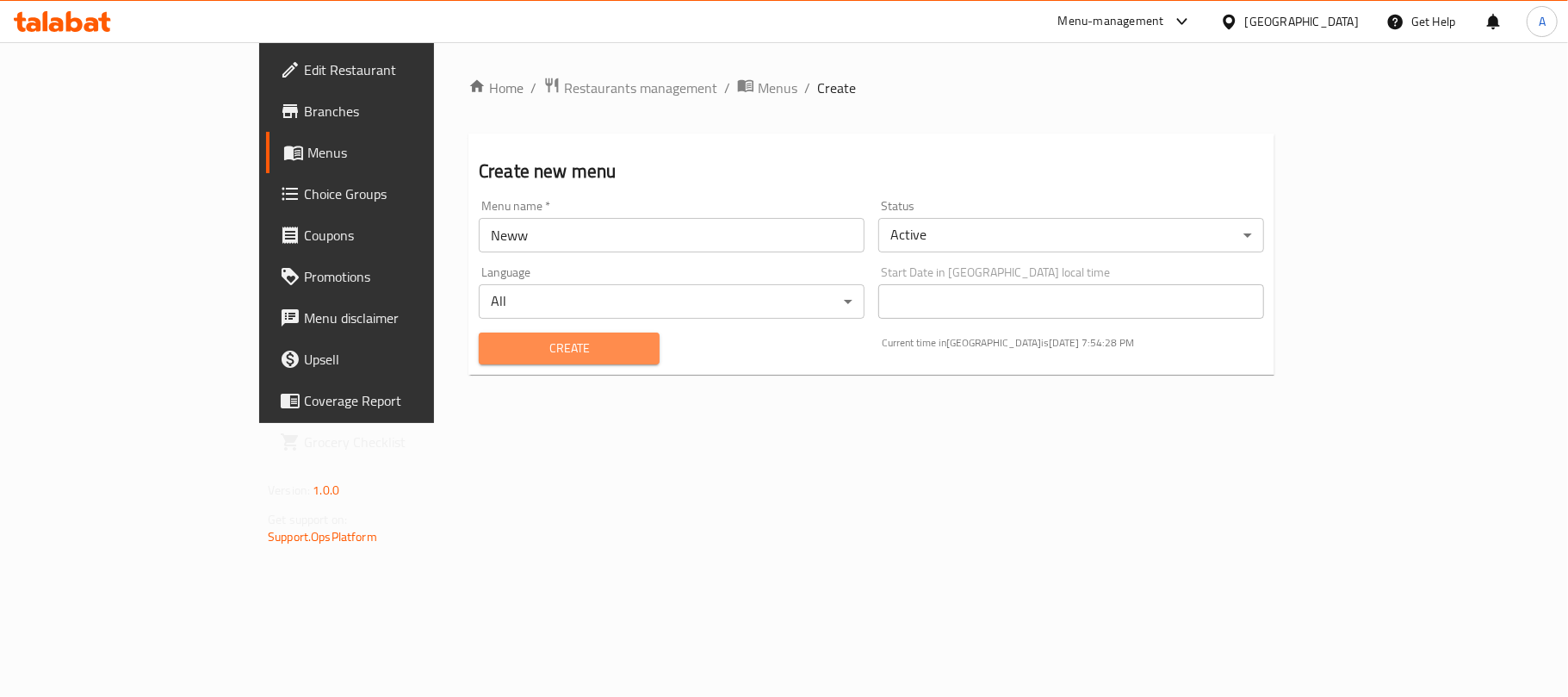
click at [493, 342] on span "Create" at bounding box center [569, 348] width 153 height 22
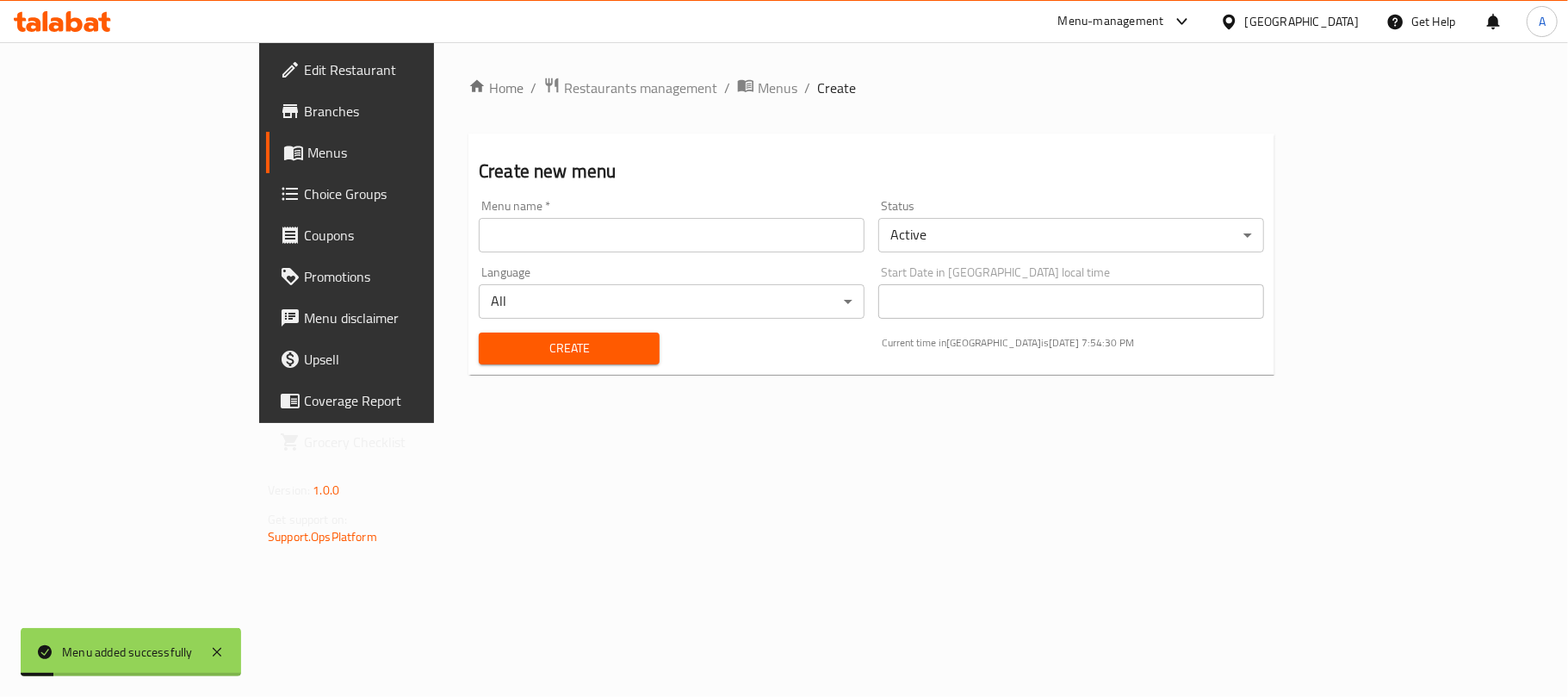
click at [308, 143] on span "Menus" at bounding box center [408, 152] width 200 height 21
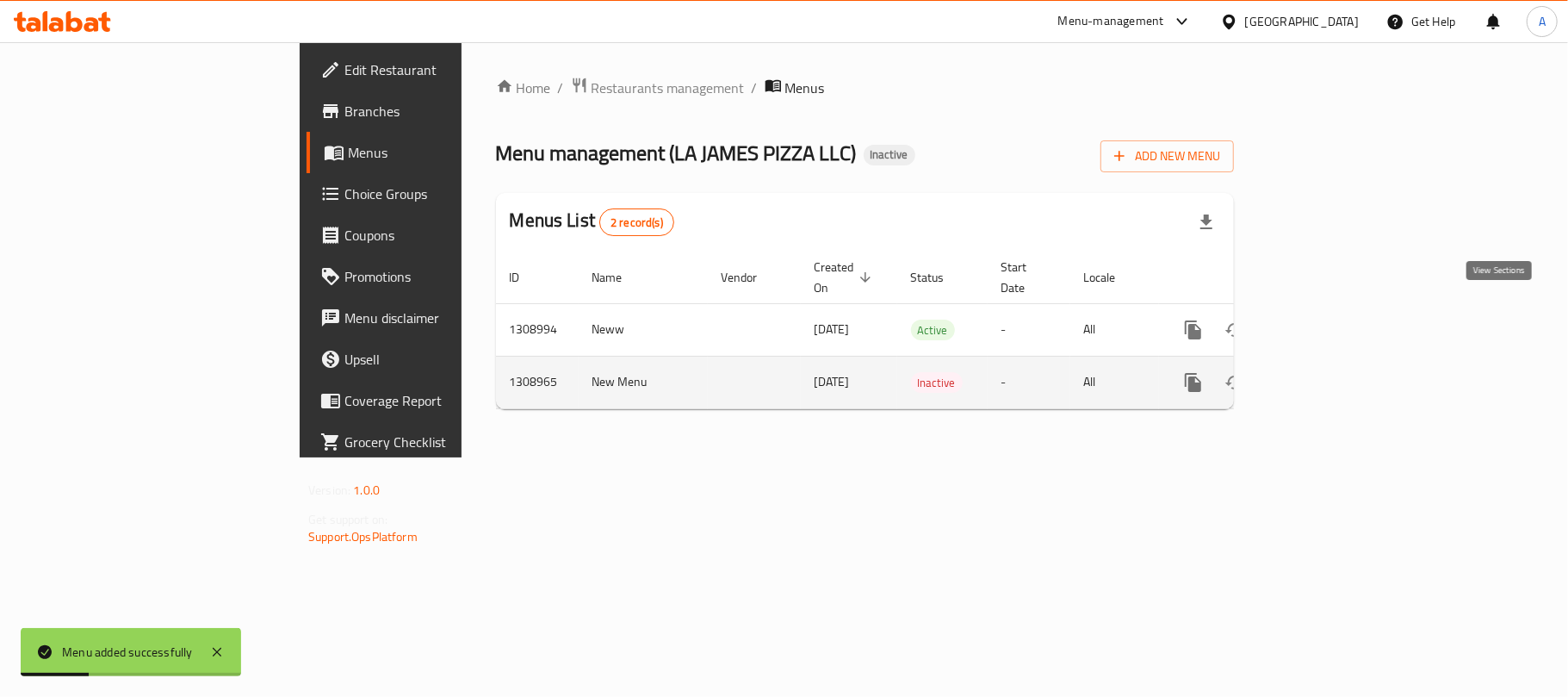
click at [1338, 310] on link "enhanced table" at bounding box center [1318, 330] width 42 height 42
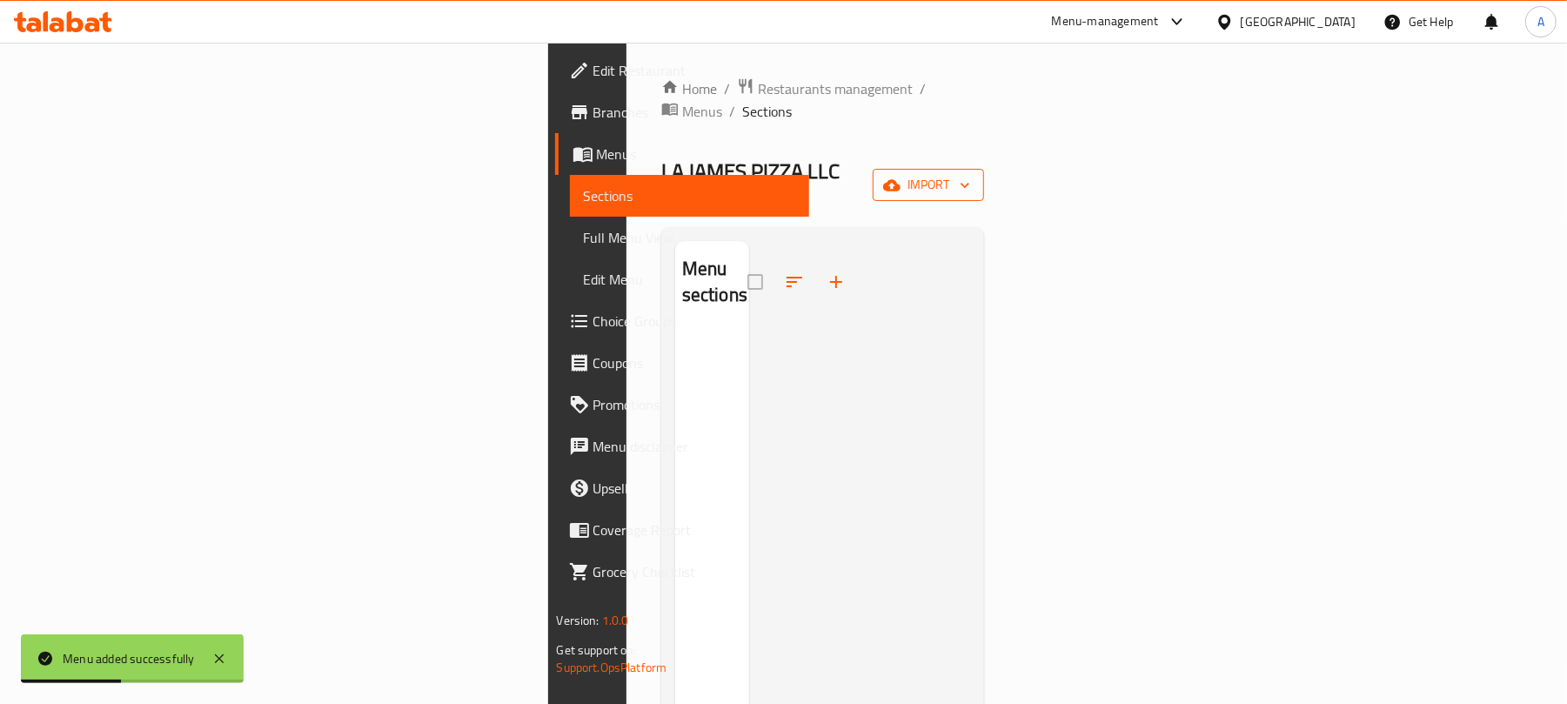
click at [970, 174] on span "import" at bounding box center [929, 185] width 84 height 22
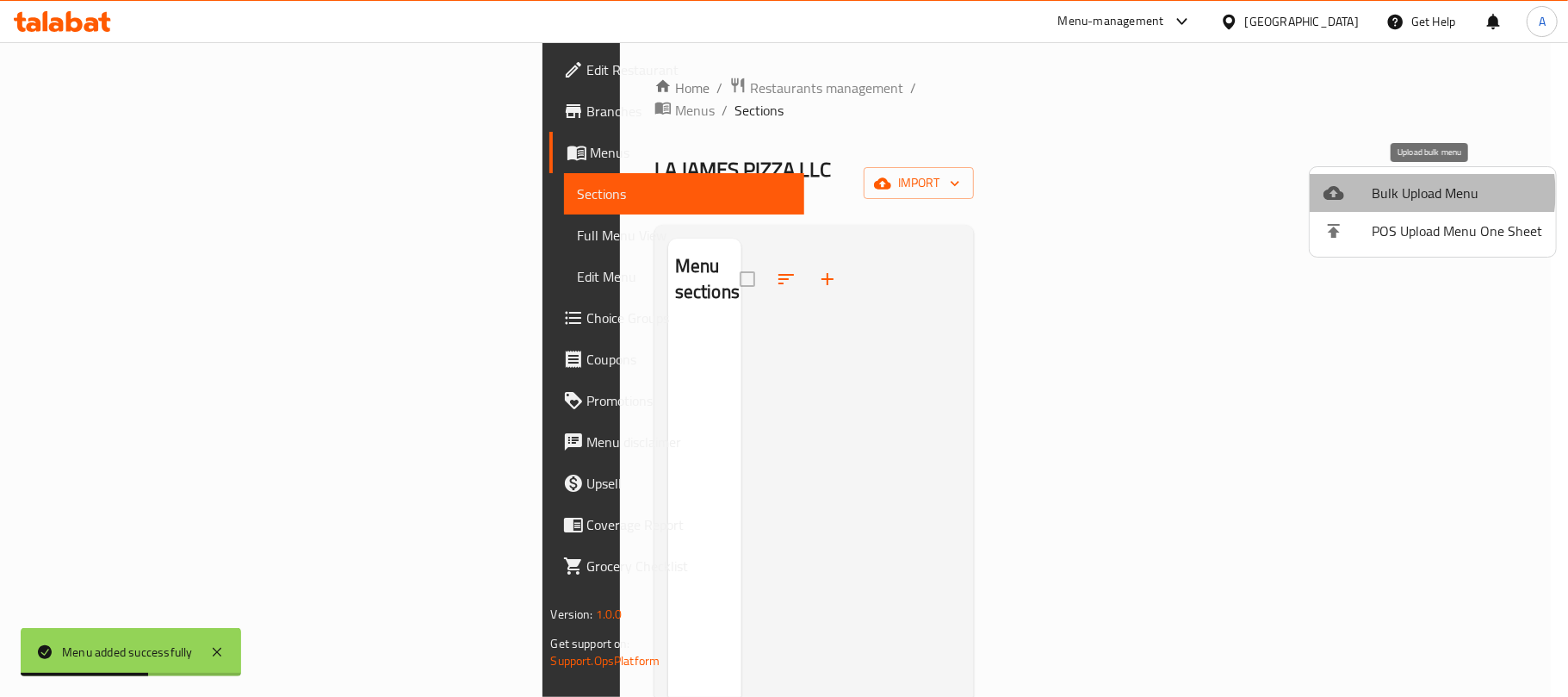
click at [1426, 193] on span "Bulk Upload Menu" at bounding box center [1457, 192] width 170 height 21
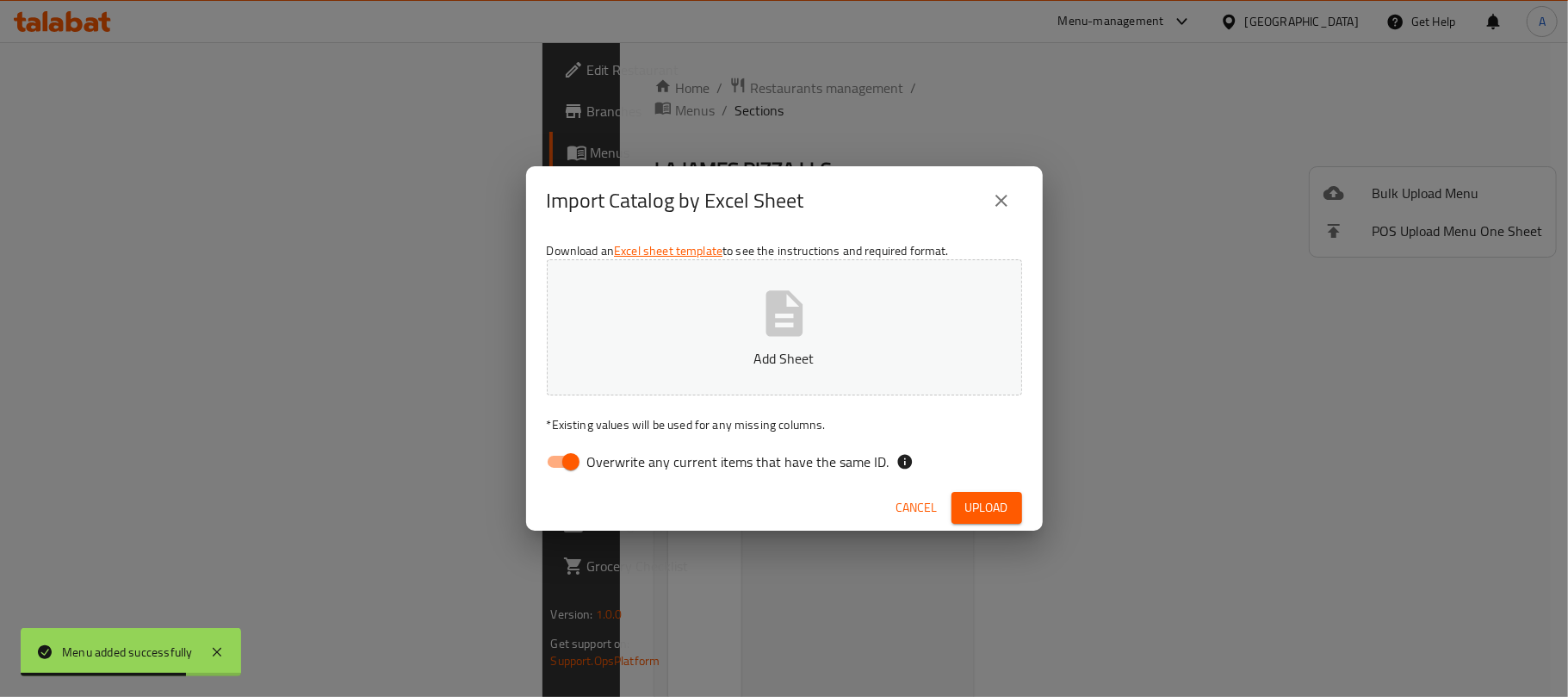
click at [676, 475] on label "Overwrite any current items that have the same ID." at bounding box center [714, 461] width 352 height 33
click at [620, 475] on input "Overwrite any current items that have the same ID." at bounding box center [570, 461] width 98 height 33
checkbox input "false"
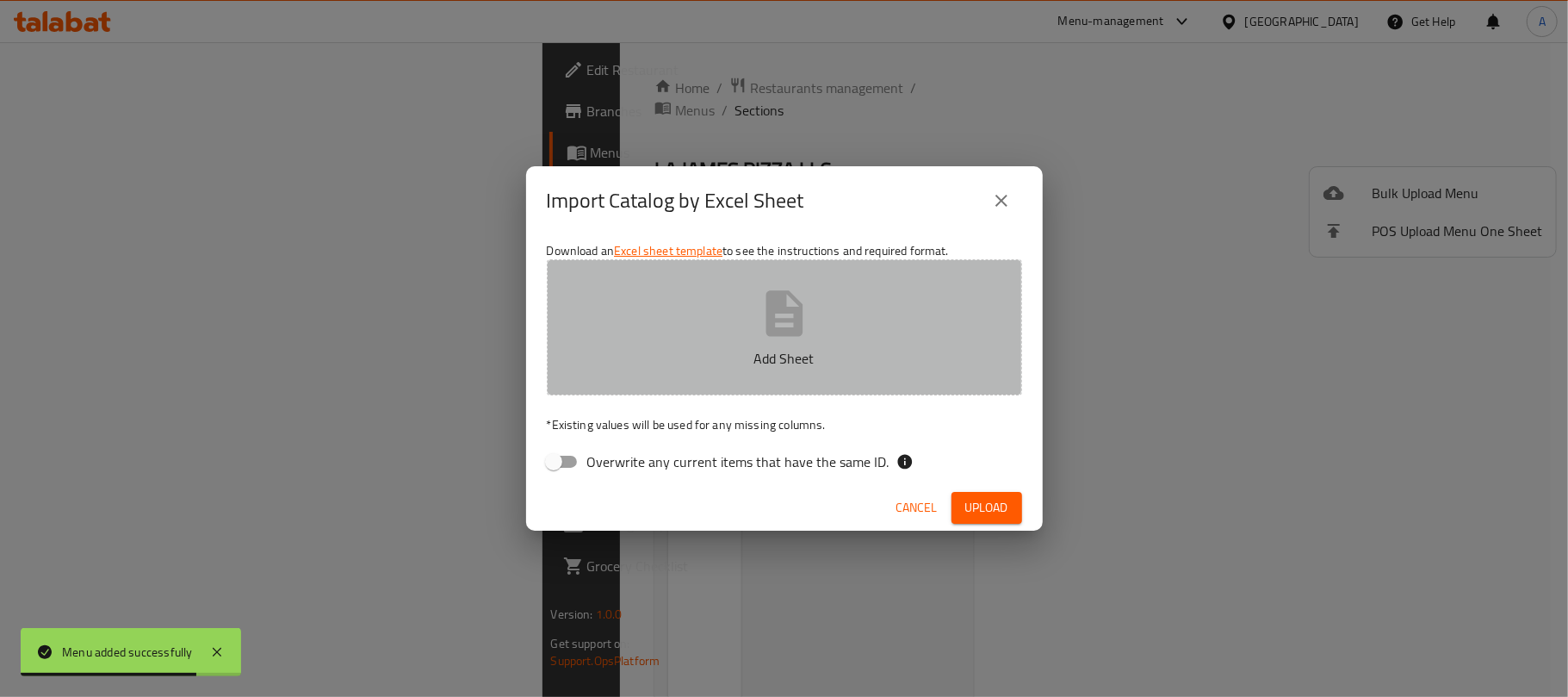
click at [703, 362] on p "Add Sheet" at bounding box center [784, 357] width 422 height 21
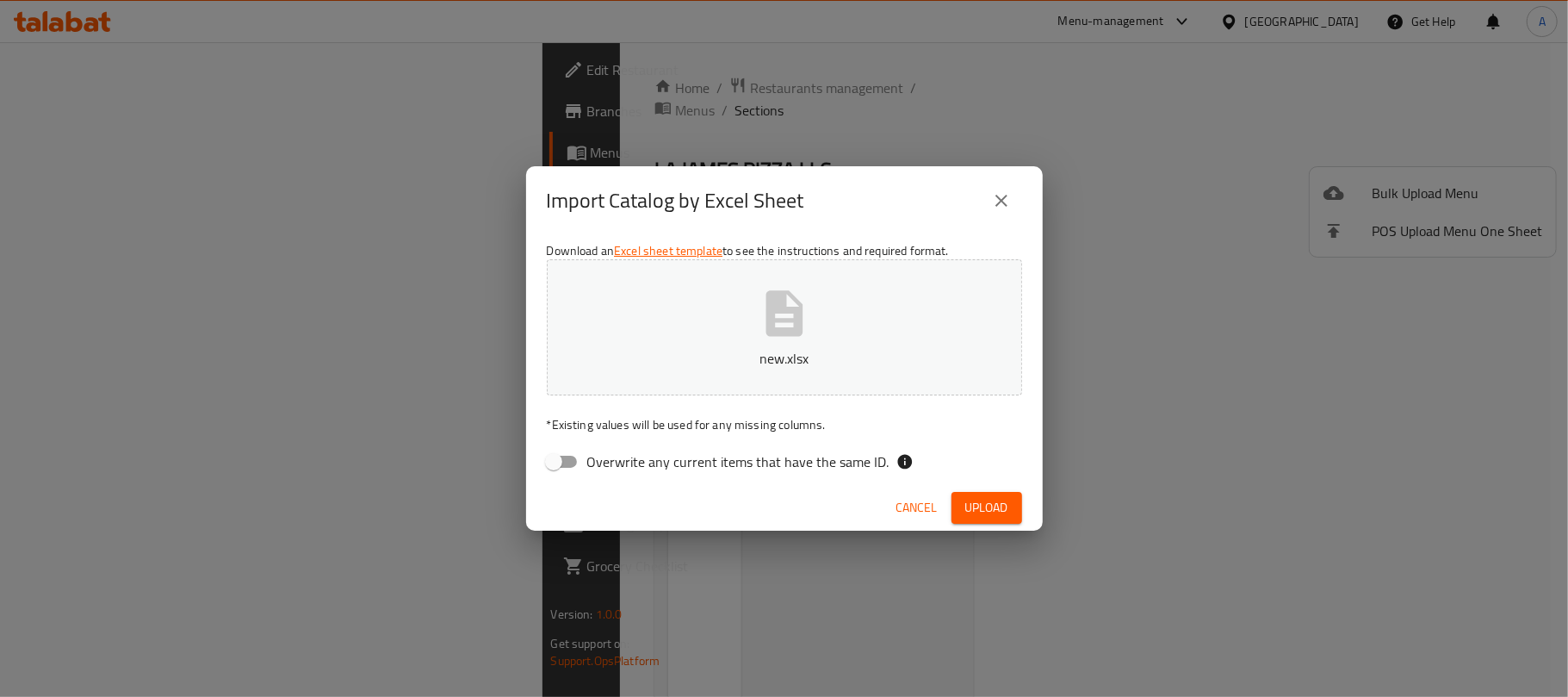
click at [990, 505] on span "Upload" at bounding box center [986, 508] width 43 height 22
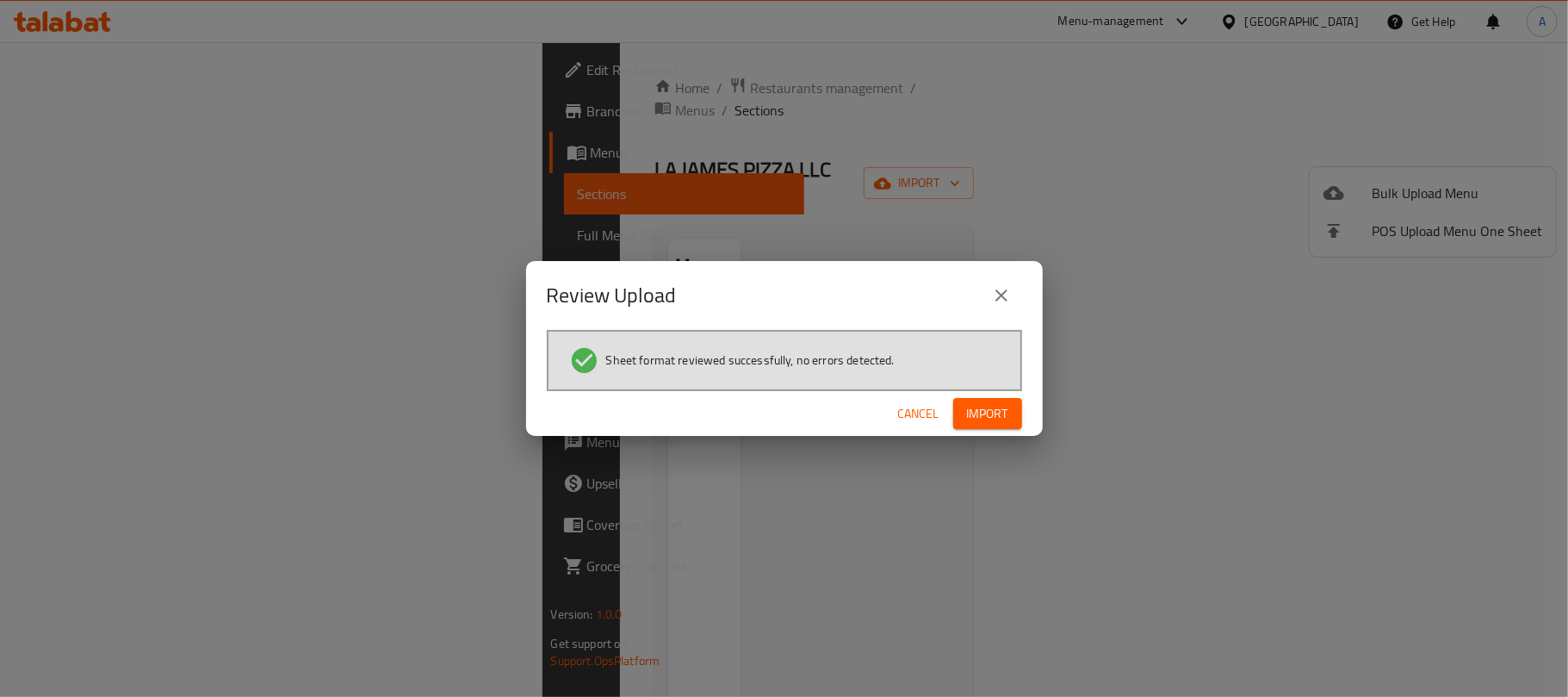
click at [1003, 439] on div "Review Upload Sheet format reviewed successfully, no errors detected. Cancel Im…" at bounding box center [784, 348] width 1568 height 697
click at [1003, 421] on span "Import" at bounding box center [988, 414] width 42 height 22
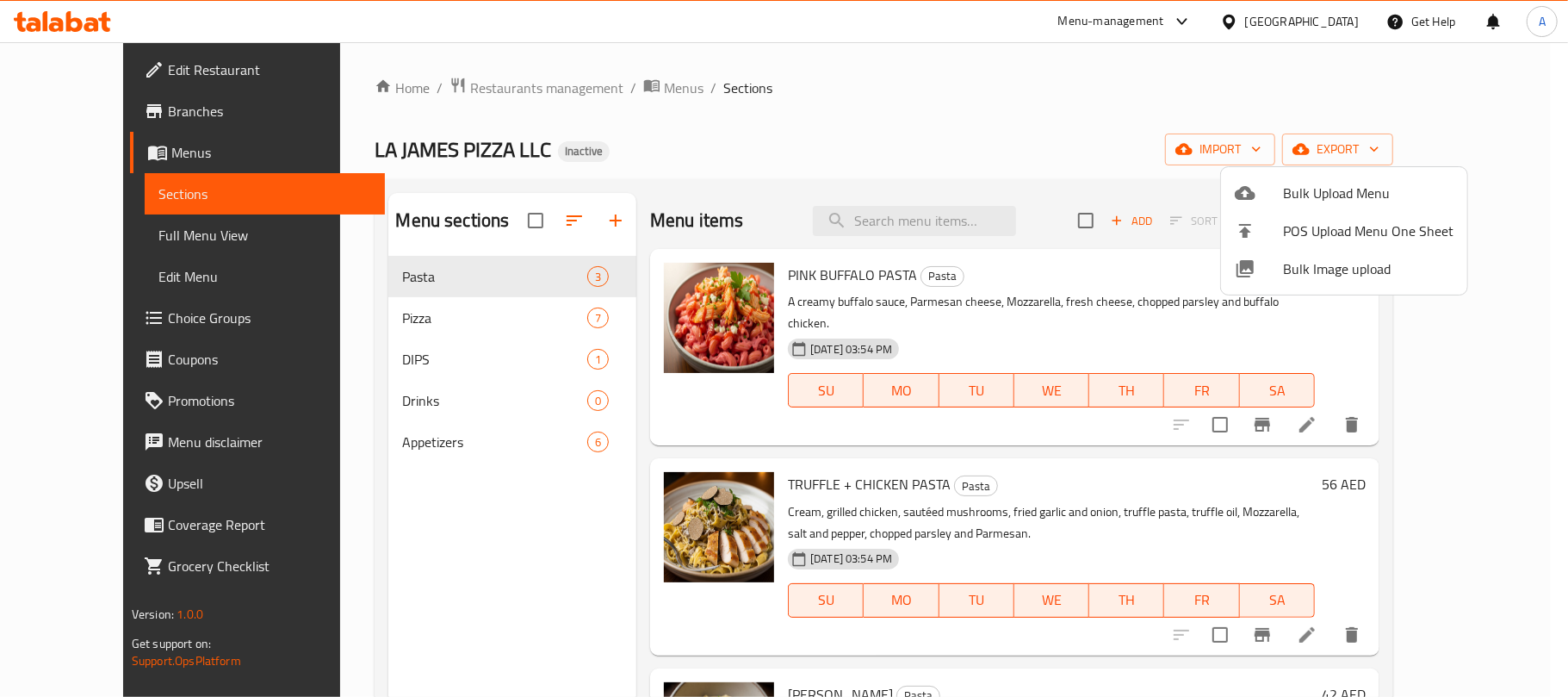
click at [1006, 188] on div at bounding box center [784, 348] width 1568 height 697
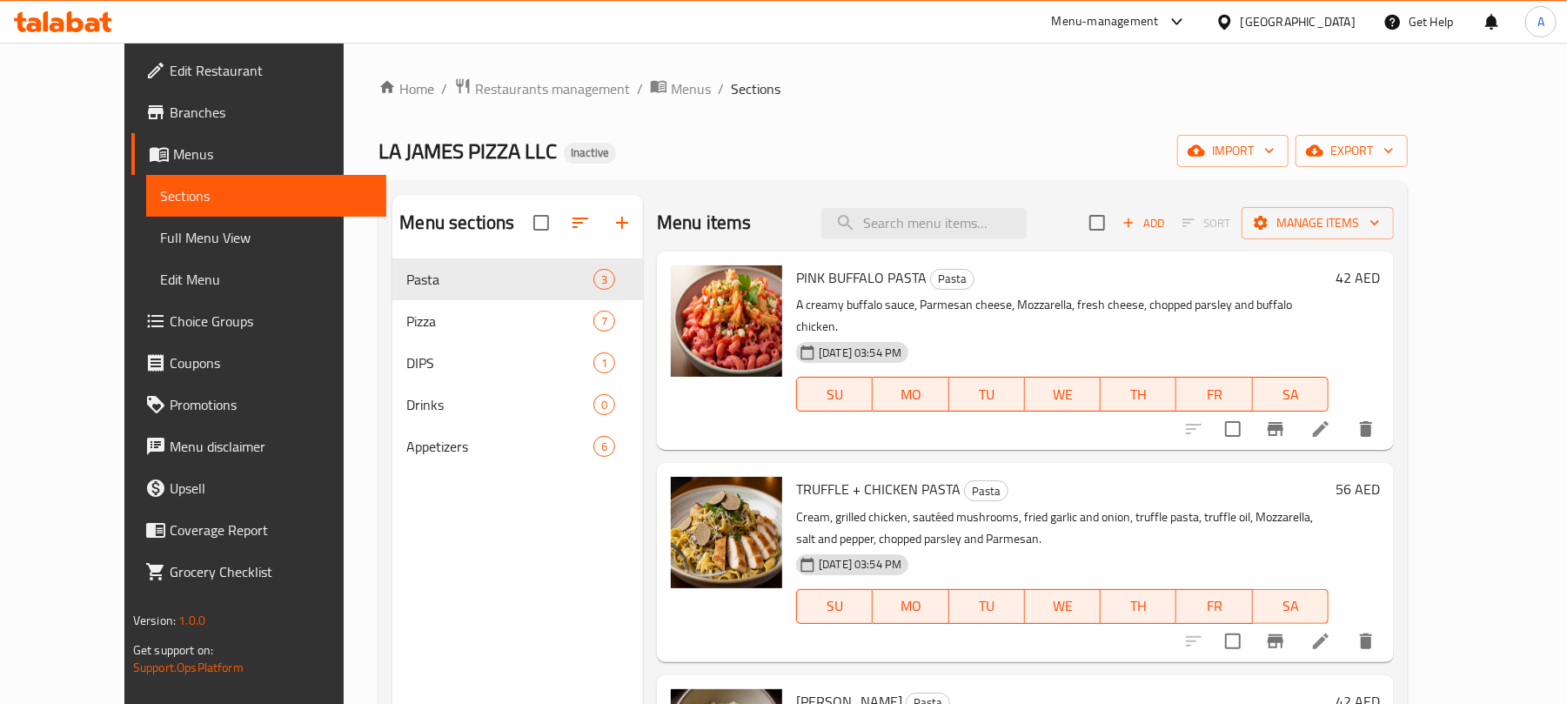
click at [160, 234] on span "Full Menu View" at bounding box center [266, 237] width 212 height 21
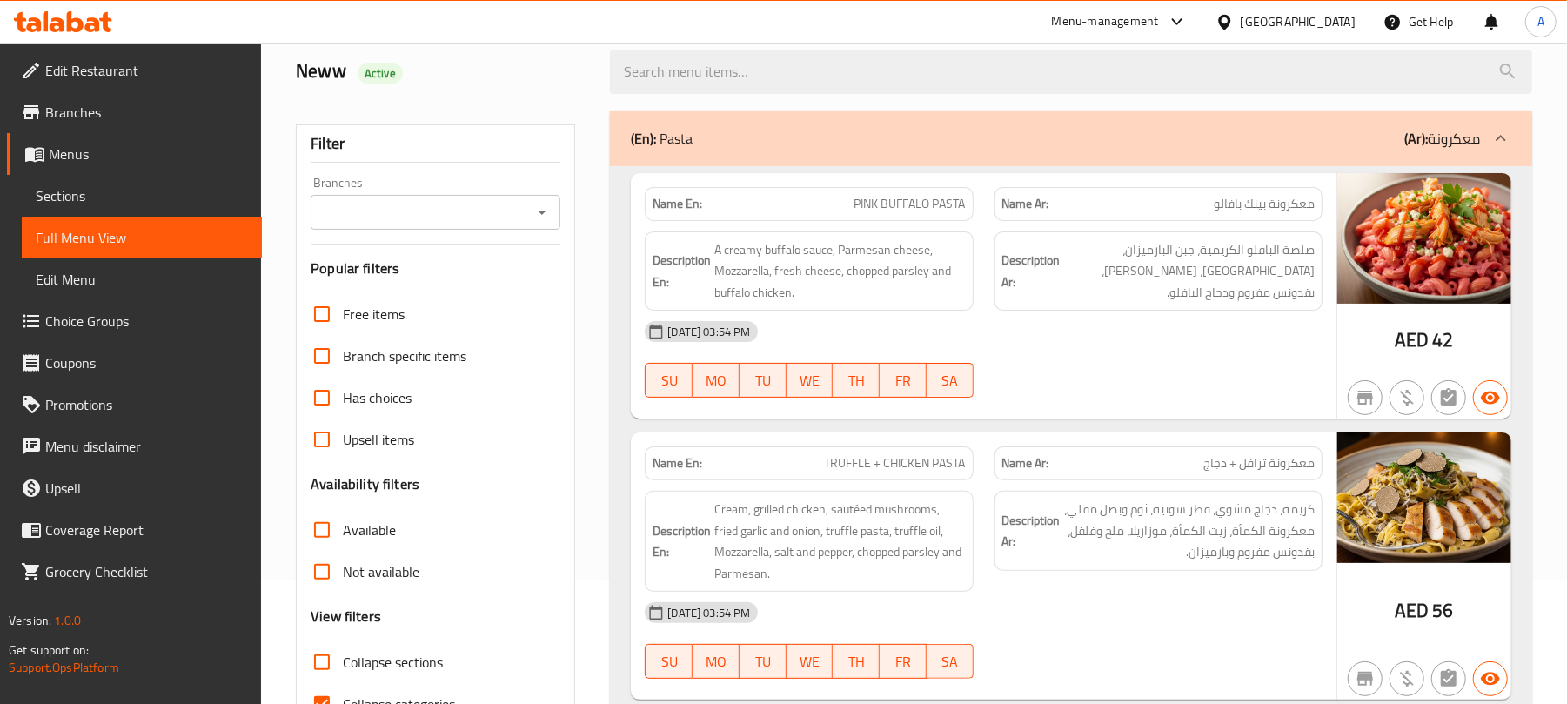
scroll to position [348, 0]
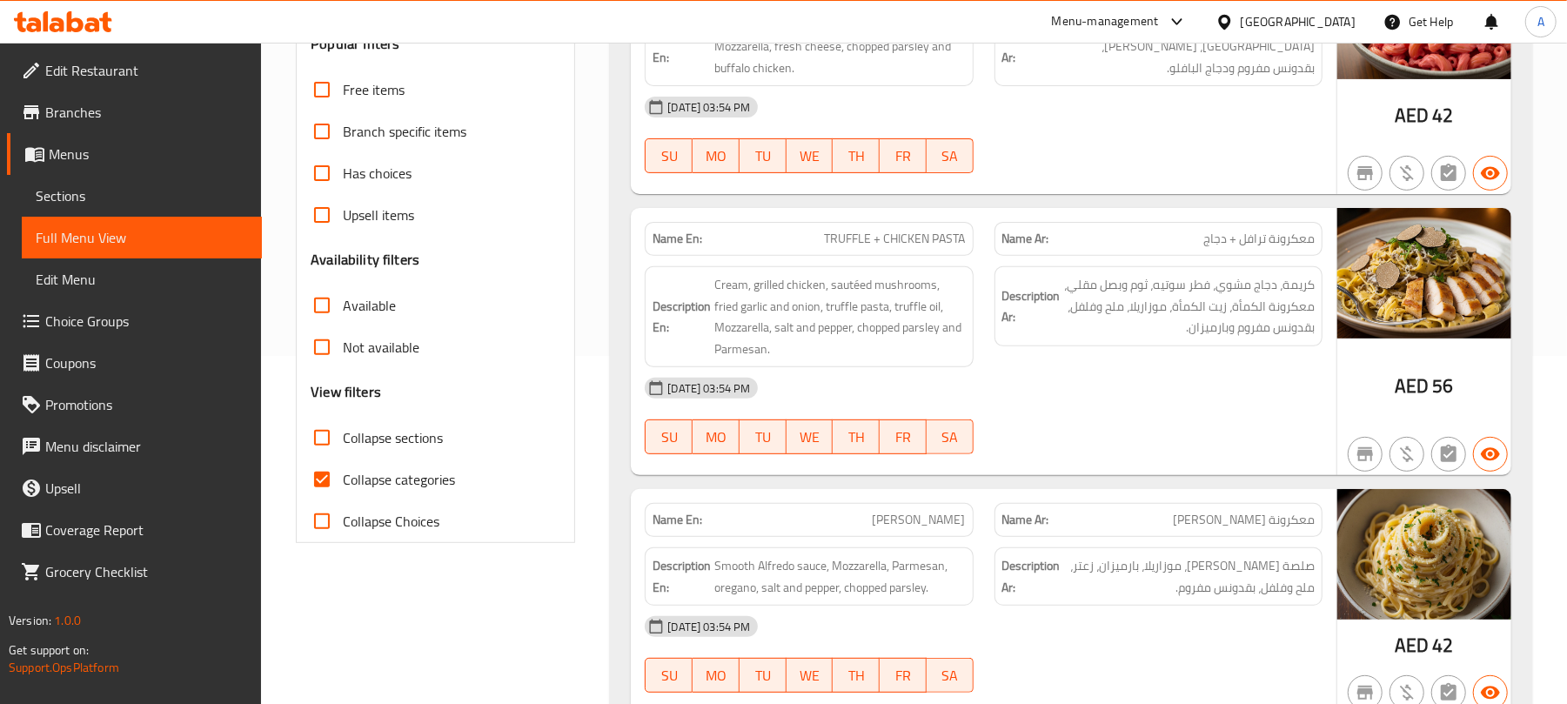
click at [391, 482] on span "Collapse categories" at bounding box center [399, 479] width 112 height 21
click at [343, 482] on input "Collapse categories" at bounding box center [322, 479] width 42 height 42
checkbox input "false"
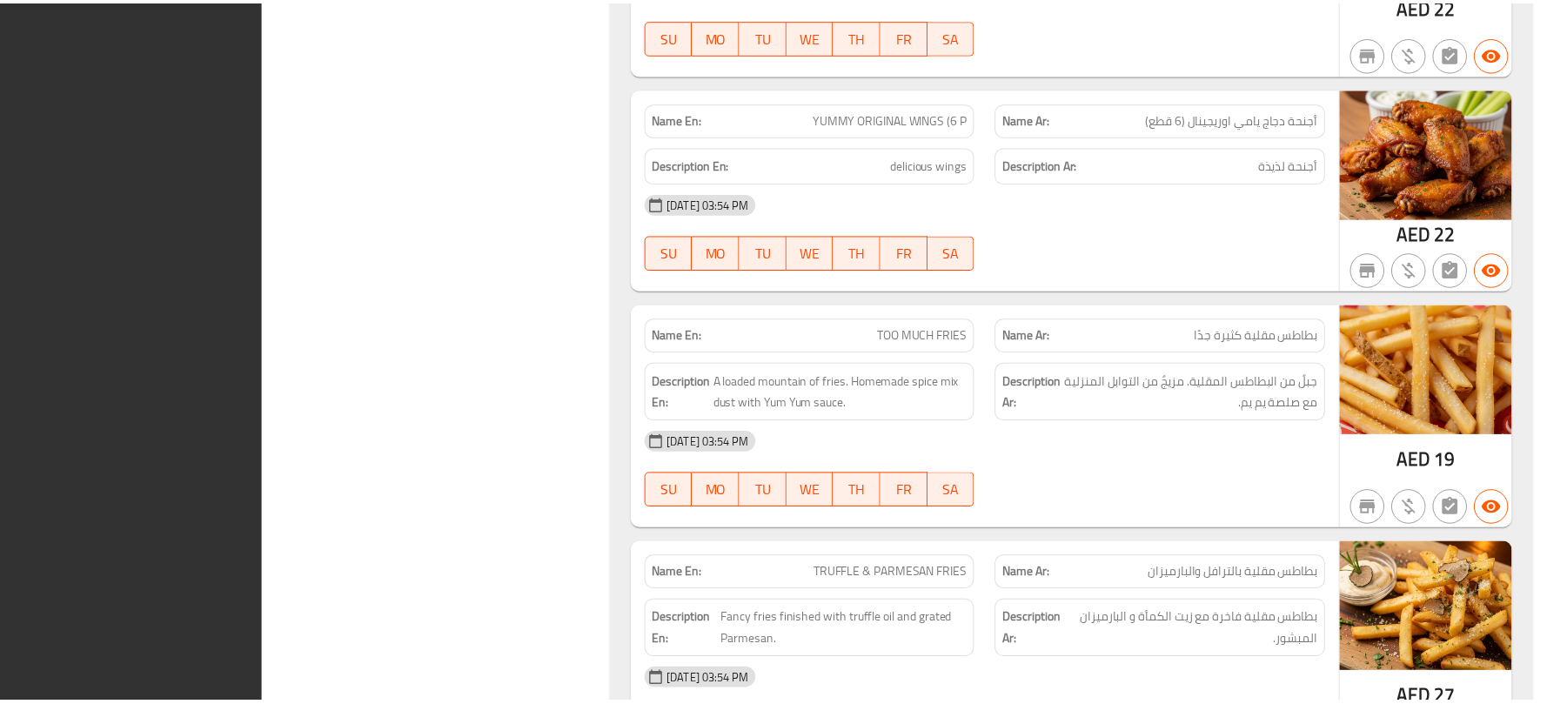
scroll to position [6194, 0]
